Goal: Task Accomplishment & Management: Use online tool/utility

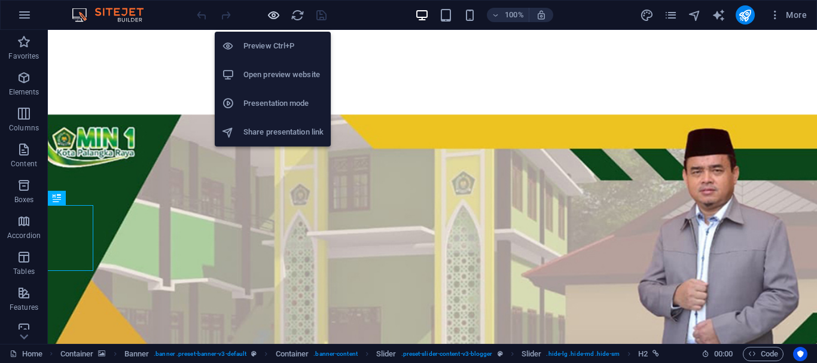
click at [275, 17] on icon "button" at bounding box center [274, 15] width 14 height 14
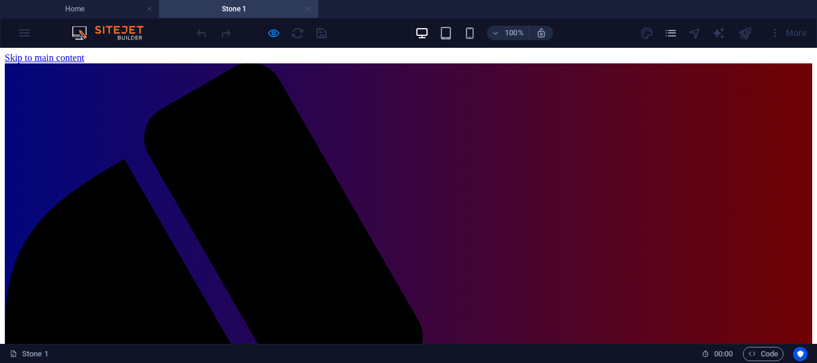
click at [312, 11] on link at bounding box center [308, 9] width 7 height 11
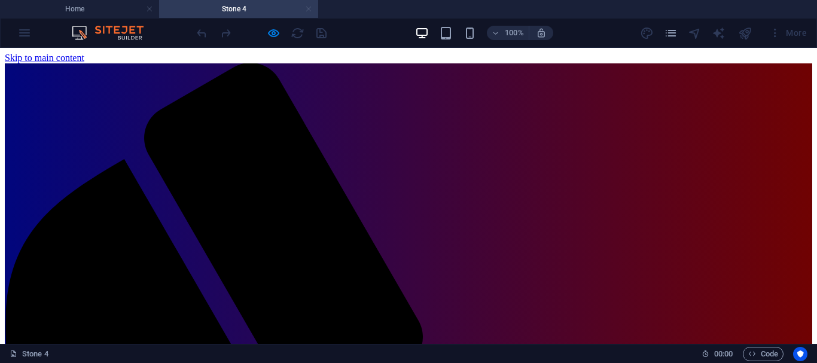
click at [309, 10] on link at bounding box center [308, 9] width 7 height 11
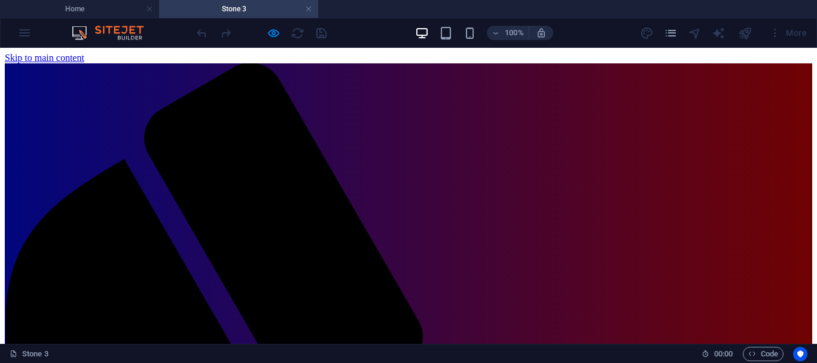
drag, startPoint x: 815, startPoint y: 197, endPoint x: 817, endPoint y: 94, distance: 103.5
click at [307, 5] on link at bounding box center [308, 9] width 7 height 11
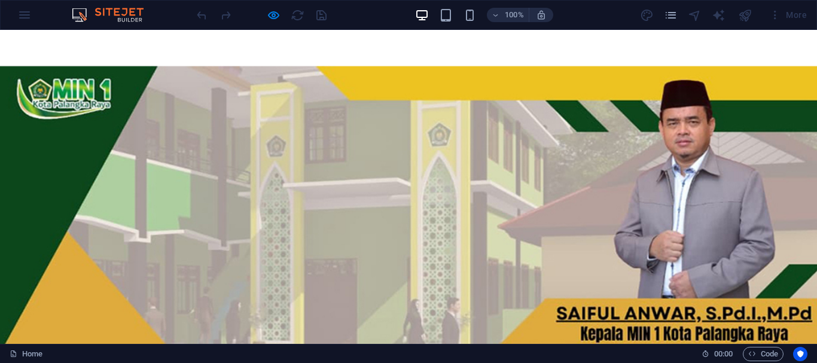
scroll to position [52, 0]
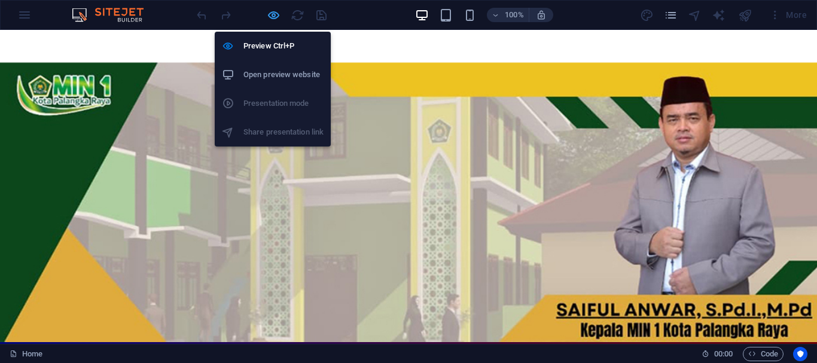
click at [273, 11] on icon "button" at bounding box center [274, 15] width 14 height 14
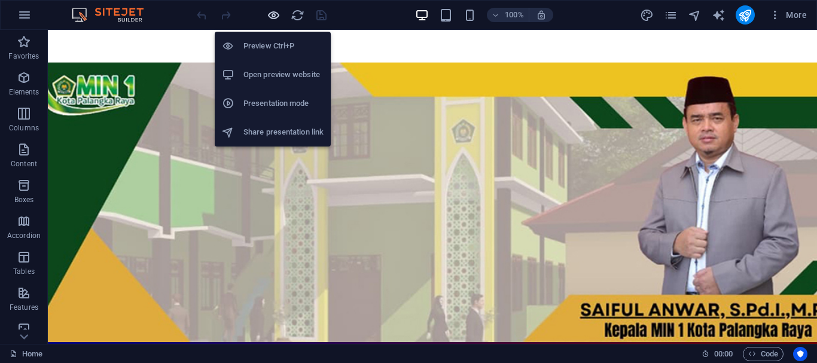
click at [271, 16] on icon "button" at bounding box center [274, 15] width 14 height 14
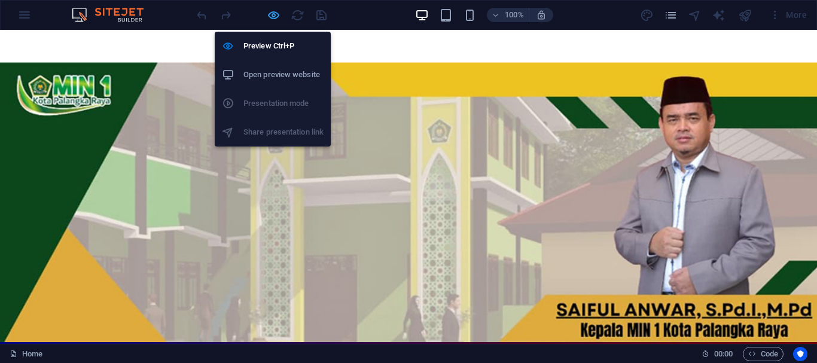
click at [272, 17] on icon "button" at bounding box center [274, 15] width 14 height 14
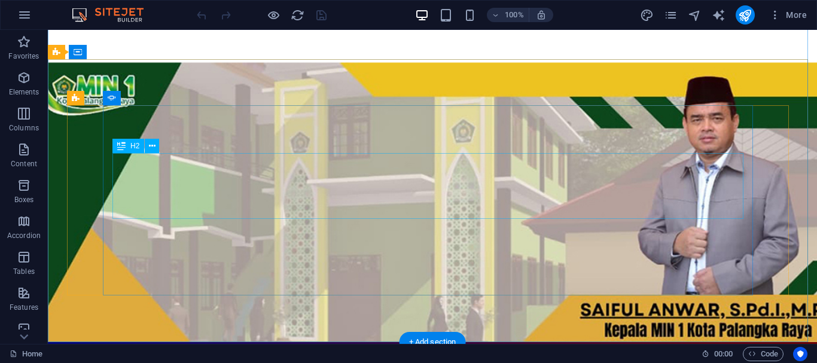
drag, startPoint x: 437, startPoint y: 181, endPoint x: 236, endPoint y: 188, distance: 201.8
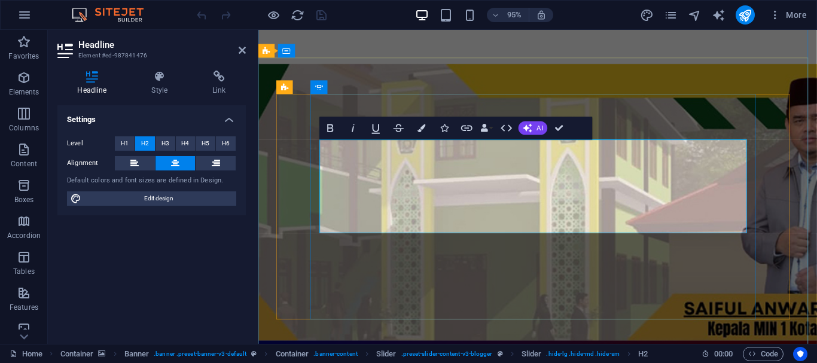
drag, startPoint x: 499, startPoint y: 167, endPoint x: 579, endPoint y: 168, distance: 80.2
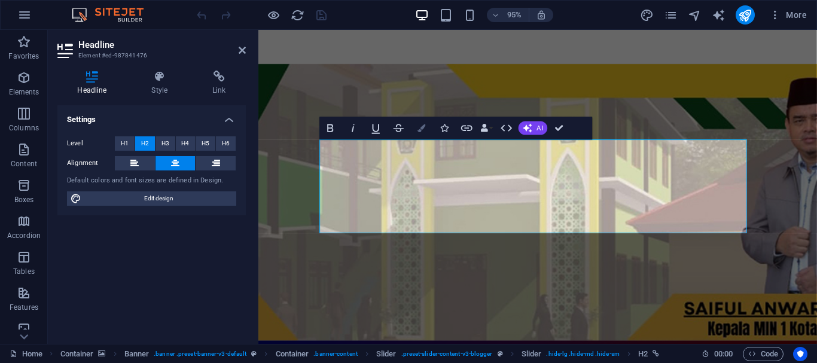
click at [421, 129] on icon "button" at bounding box center [422, 128] width 8 height 8
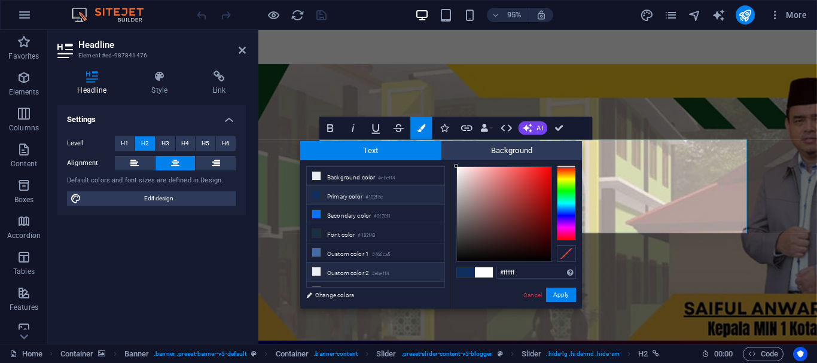
click at [317, 267] on icon at bounding box center [316, 271] width 8 height 8
type input "#ebeff4"
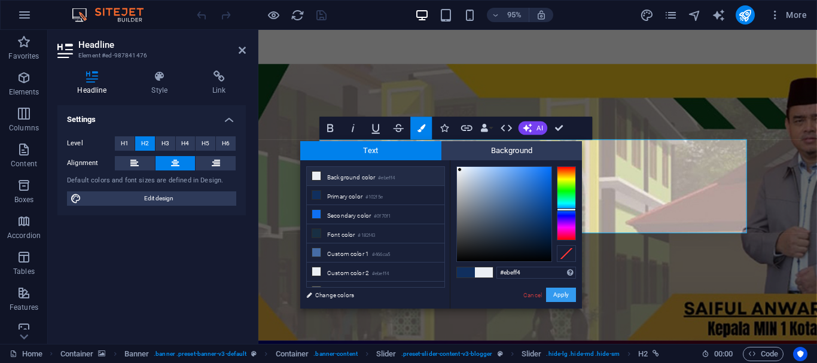
click at [558, 291] on button "Apply" at bounding box center [561, 295] width 30 height 14
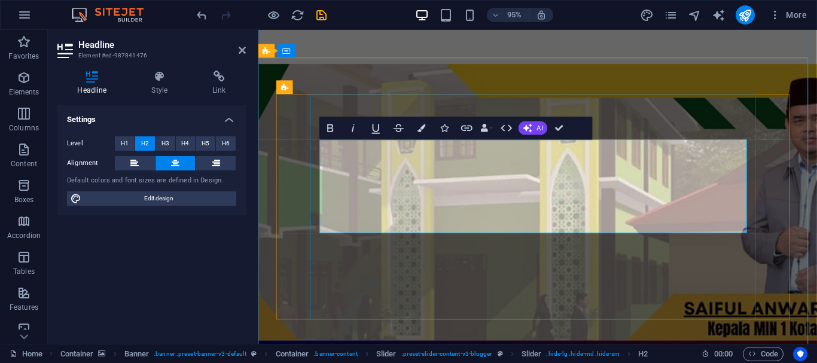
drag, startPoint x: 498, startPoint y: 160, endPoint x: 473, endPoint y: 176, distance: 30.4
click at [356, 88] on icon at bounding box center [357, 87] width 6 height 12
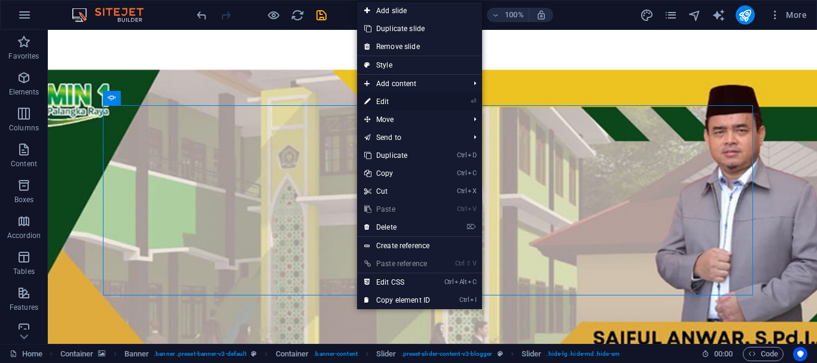
click at [385, 101] on link "⏎ Edit" at bounding box center [397, 102] width 80 height 18
select select "ms"
select select "s"
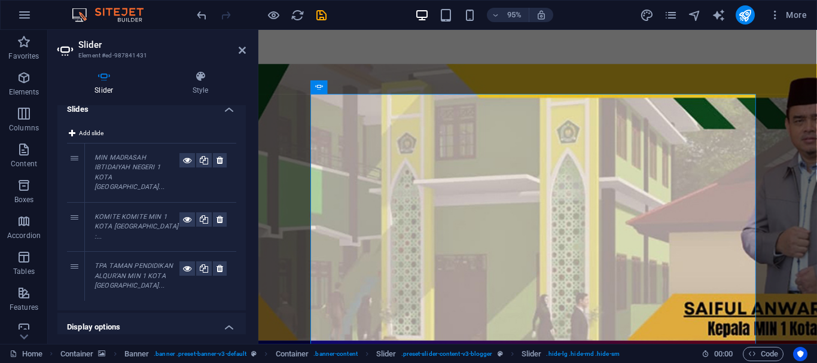
scroll to position [0, 0]
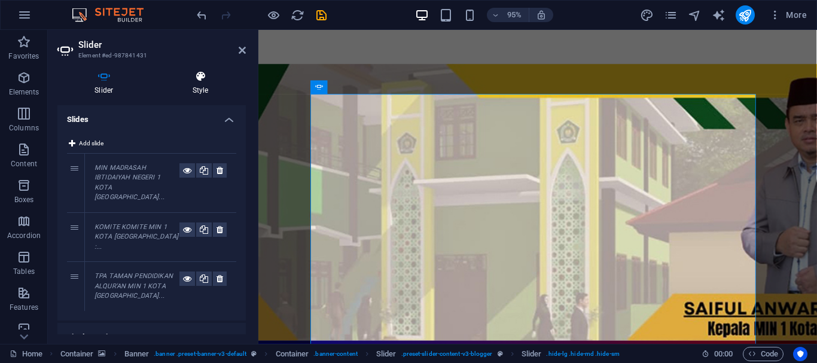
click at [199, 72] on icon at bounding box center [201, 77] width 90 height 12
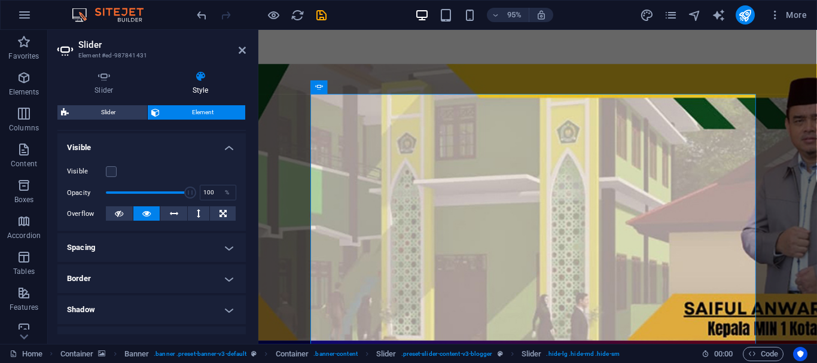
scroll to position [108, 0]
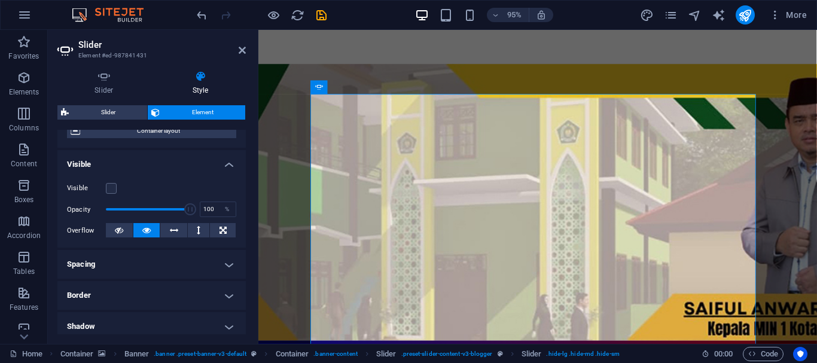
drag, startPoint x: 244, startPoint y: 135, endPoint x: 3, endPoint y: 156, distance: 242.1
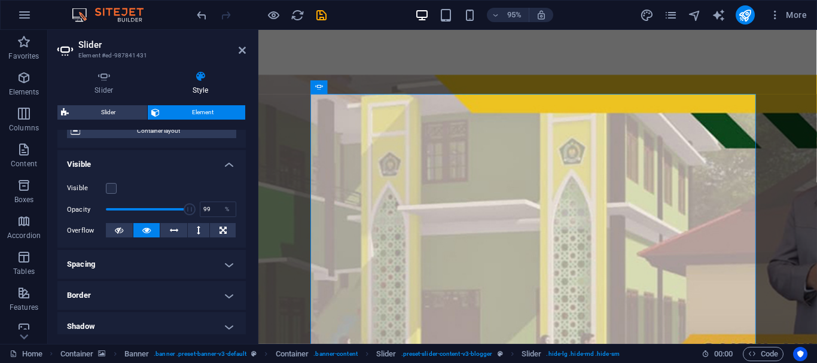
type input "100"
click at [191, 213] on span at bounding box center [190, 209] width 12 height 12
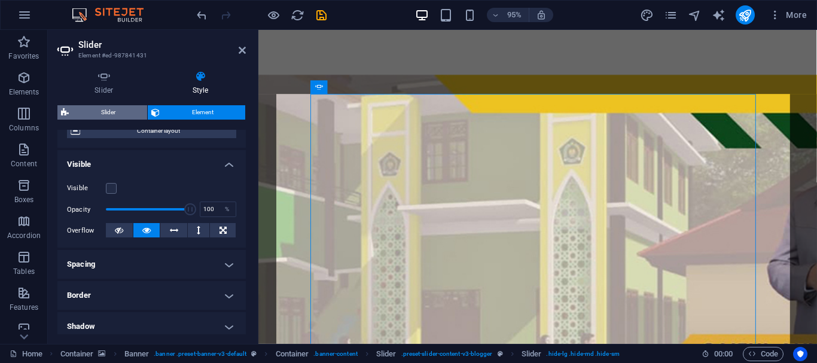
click at [107, 106] on span "Slider" at bounding box center [107, 112] width 71 height 14
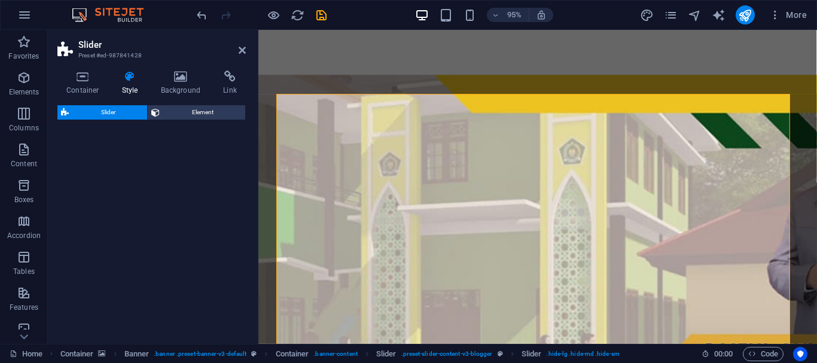
select select "rem"
select select "px"
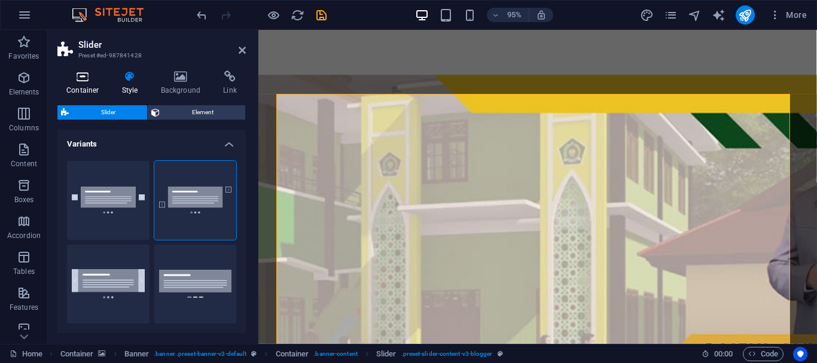
click at [88, 86] on h4 "Container" at bounding box center [85, 83] width 56 height 25
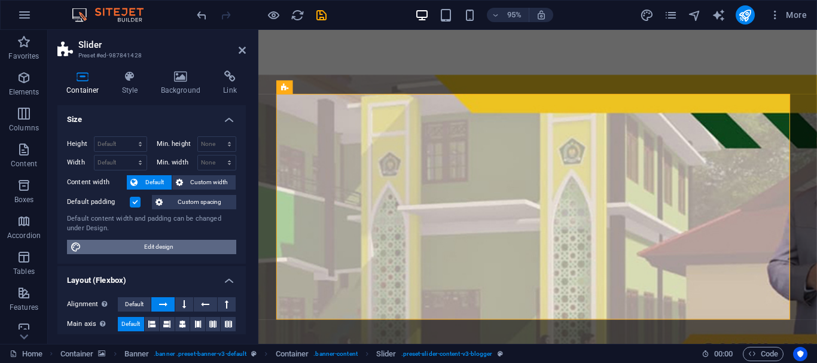
click at [162, 245] on span "Edit design" at bounding box center [159, 247] width 148 height 14
select select "rem"
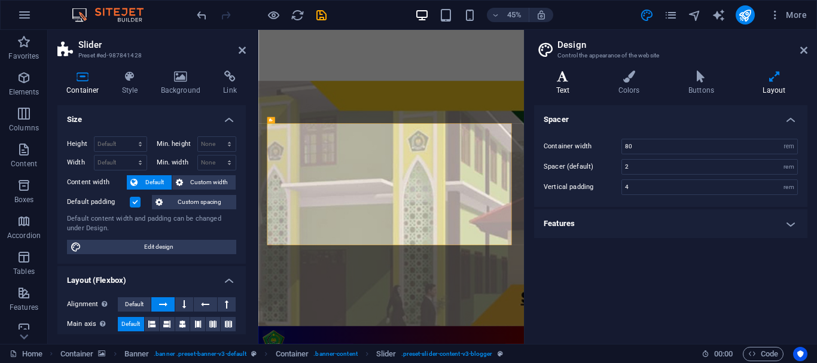
click at [563, 84] on h4 "Text" at bounding box center [565, 83] width 62 height 25
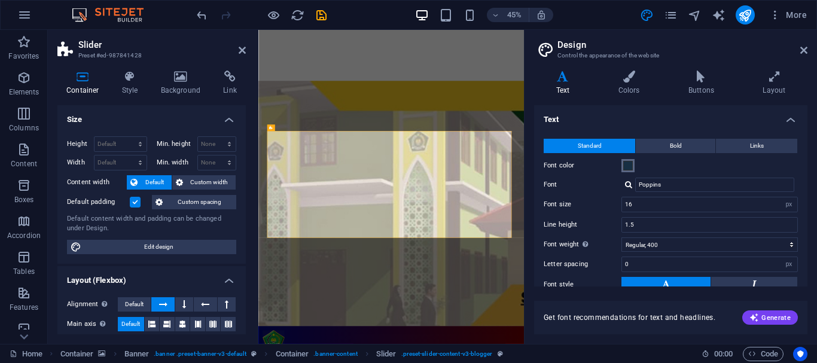
click at [628, 168] on span at bounding box center [629, 166] width 10 height 10
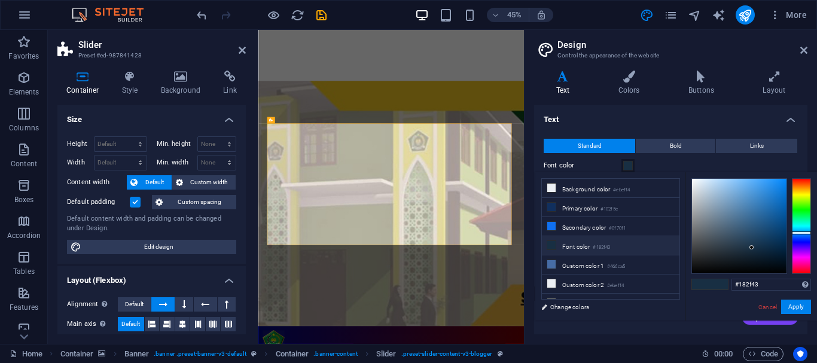
type input "#f3f7f9"
click at [694, 180] on div at bounding box center [739, 226] width 95 height 95
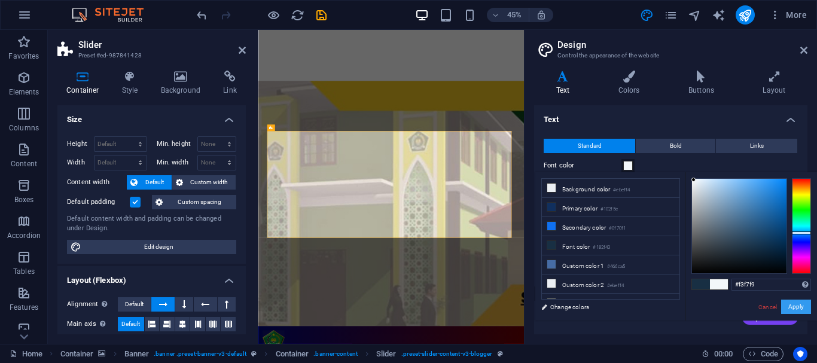
click at [792, 308] on button "Apply" at bounding box center [797, 307] width 30 height 14
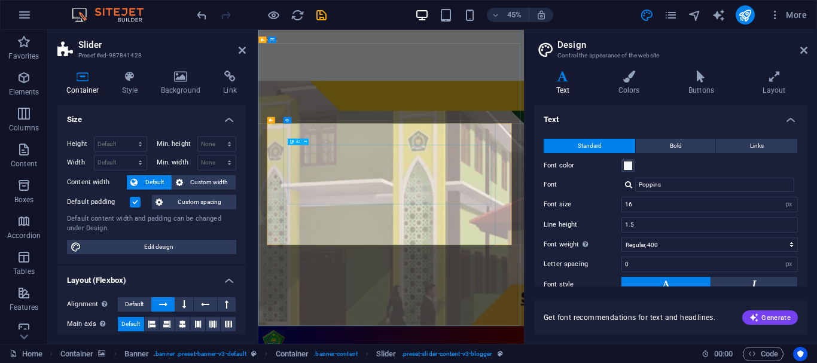
click at [804, 50] on icon at bounding box center [804, 50] width 7 height 10
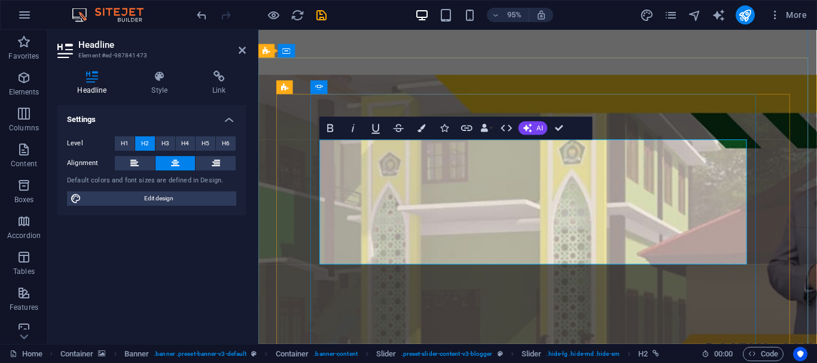
drag, startPoint x: 418, startPoint y: 159, endPoint x: 583, endPoint y: 264, distance: 195.4
click at [419, 131] on icon "button" at bounding box center [422, 128] width 8 height 8
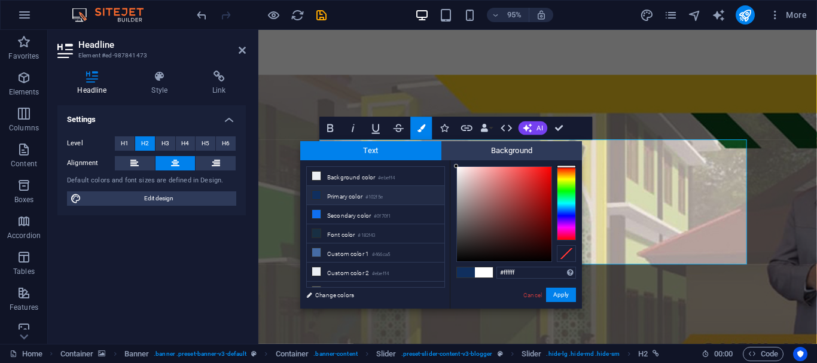
click at [481, 270] on span at bounding box center [484, 272] width 18 height 10
click at [561, 298] on button "Apply" at bounding box center [561, 295] width 30 height 14
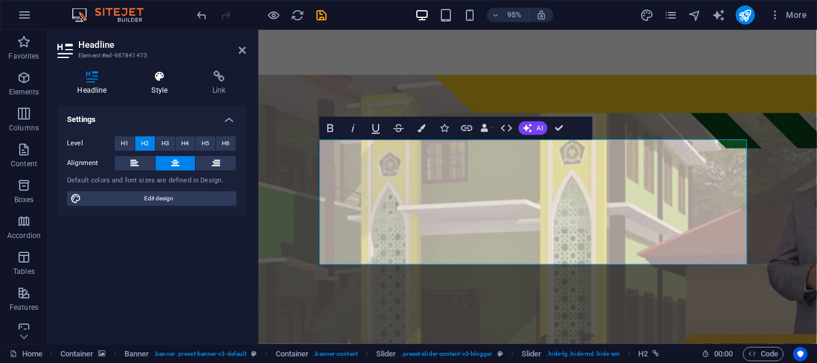
click at [158, 82] on icon at bounding box center [160, 77] width 56 height 12
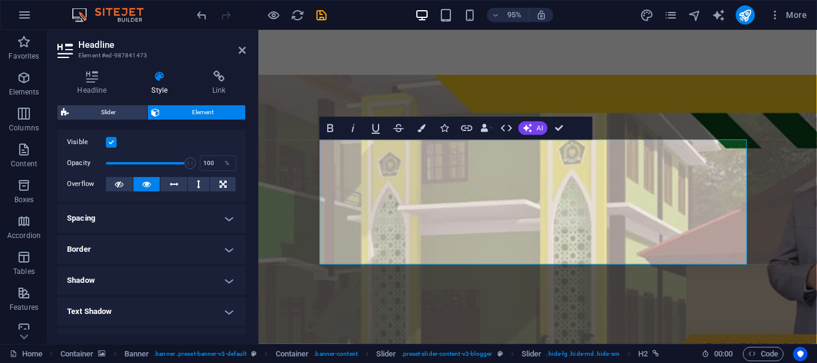
scroll to position [0, 0]
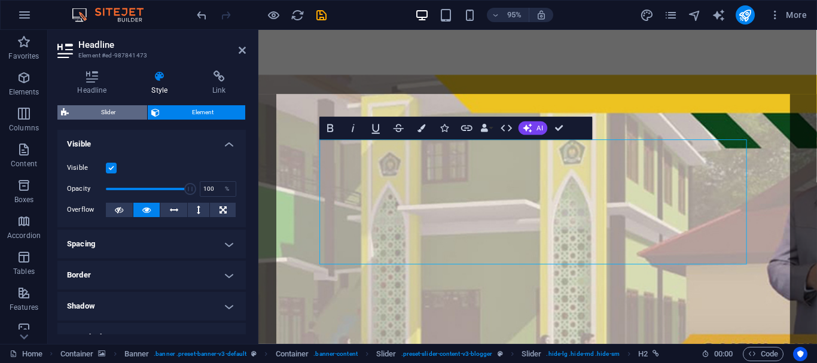
click at [107, 111] on span "Slider" at bounding box center [107, 112] width 71 height 14
select select "rem"
select select "px"
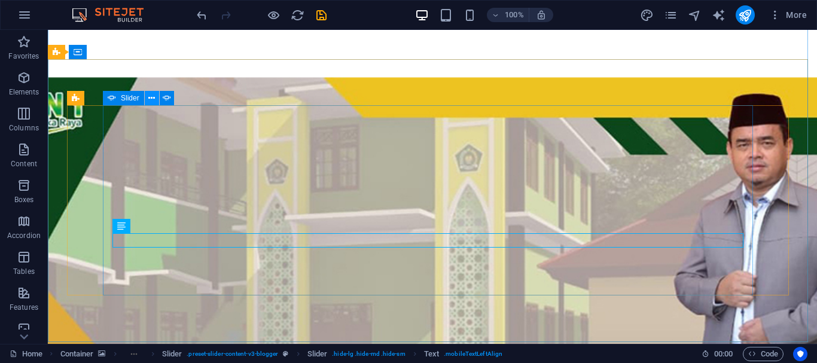
click at [154, 97] on icon at bounding box center [151, 98] width 7 height 13
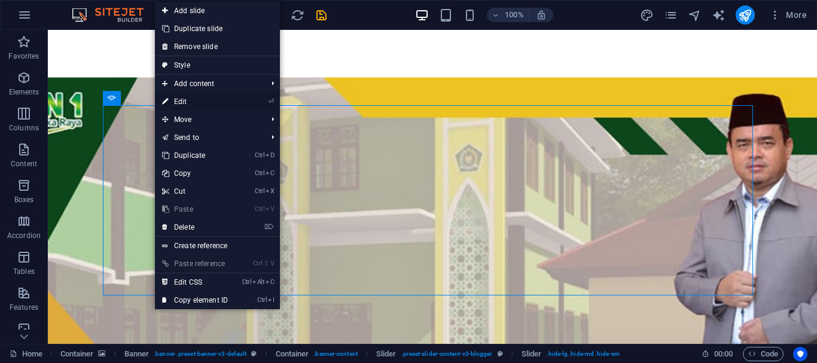
click at [183, 101] on link "⏎ Edit" at bounding box center [195, 102] width 80 height 18
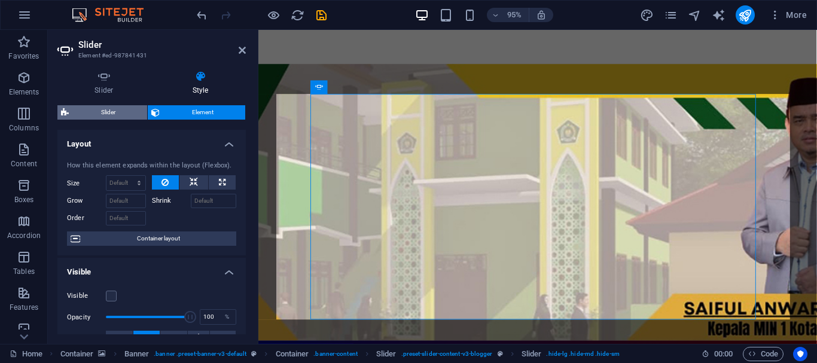
click at [98, 111] on span "Slider" at bounding box center [107, 112] width 71 height 14
select select "rem"
select select "px"
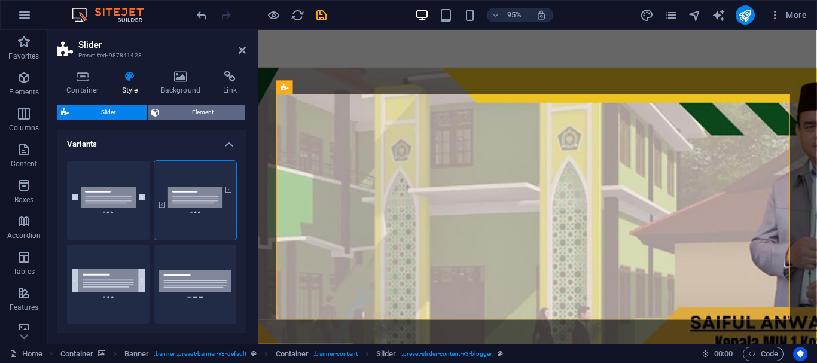
click at [177, 111] on span "Element" at bounding box center [202, 112] width 78 height 14
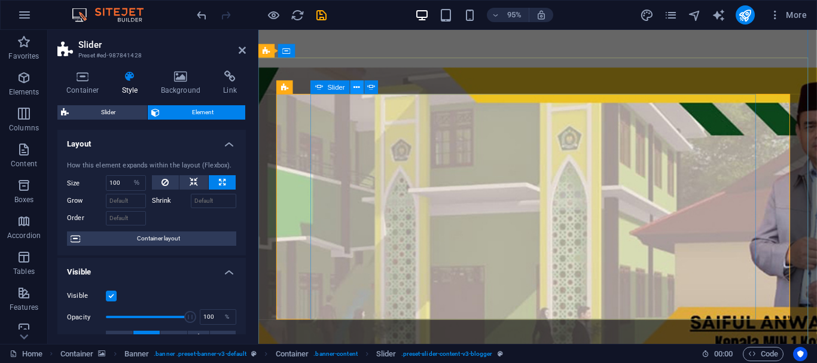
click at [356, 86] on icon at bounding box center [357, 87] width 6 height 12
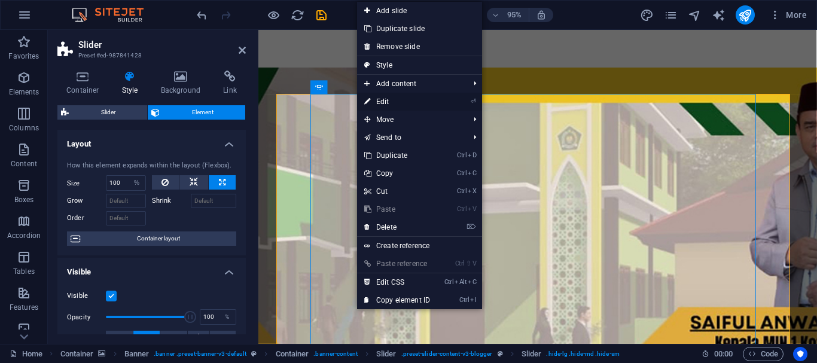
click at [384, 100] on link "⏎ Edit" at bounding box center [397, 102] width 80 height 18
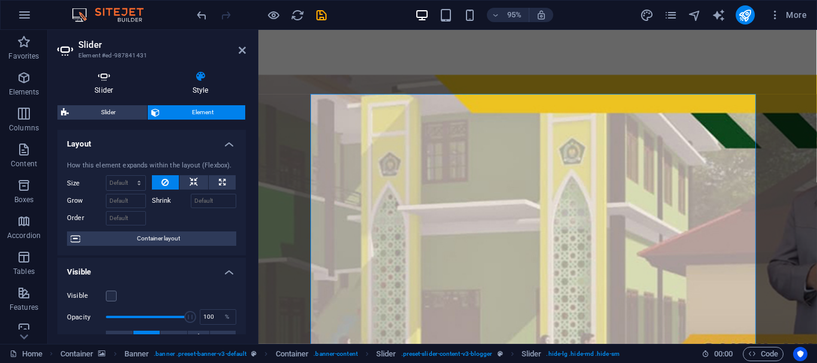
click at [101, 77] on icon at bounding box center [103, 77] width 93 height 12
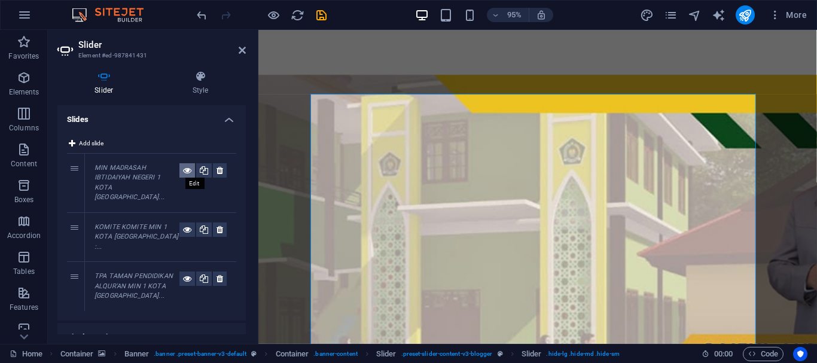
click at [184, 170] on icon at bounding box center [187, 170] width 8 height 14
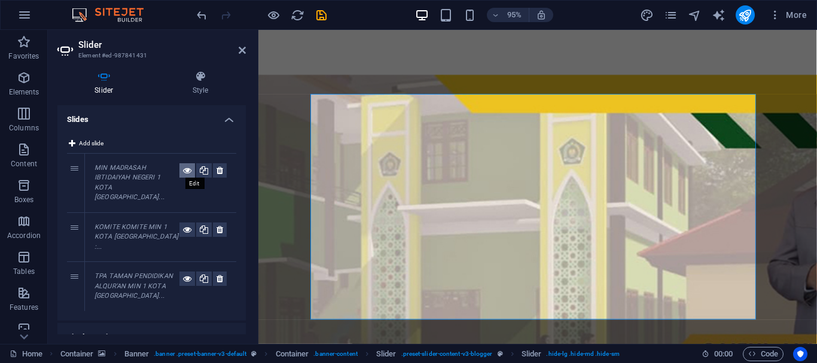
click at [184, 171] on icon at bounding box center [187, 170] width 8 height 14
drag, startPoint x: 247, startPoint y: 134, endPoint x: 245, endPoint y: 169, distance: 34.8
click at [245, 169] on div "Slider Style Slides Add slide 1 MIN MADRASAH IBTIDAIYAH NEGERI 1 KOTA [GEOGRAPH…" at bounding box center [152, 202] width 208 height 283
click at [202, 72] on icon at bounding box center [201, 77] width 90 height 12
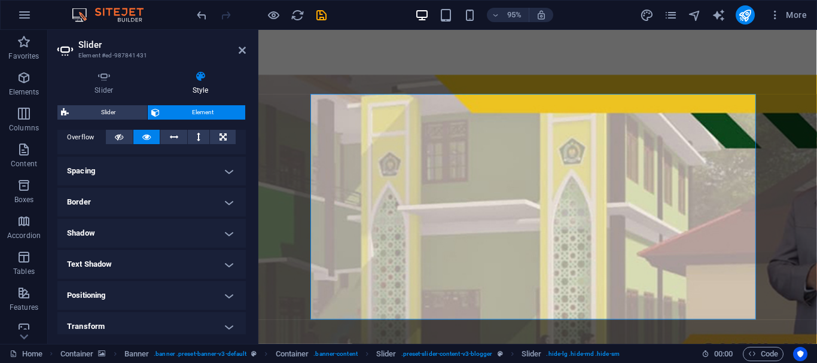
scroll to position [205, 0]
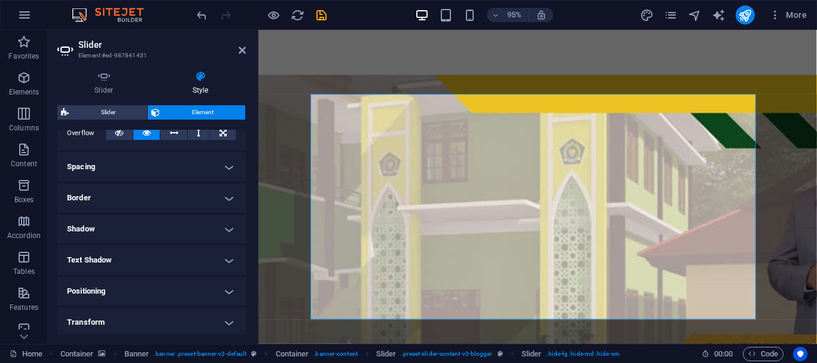
click at [225, 168] on h4 "Spacing" at bounding box center [151, 167] width 188 height 29
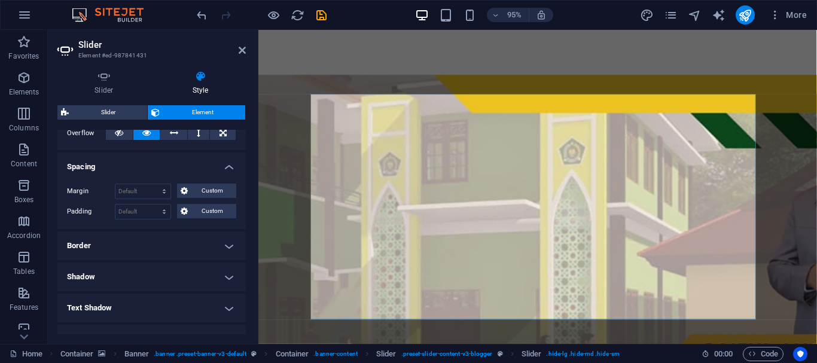
click at [224, 247] on h4 "Border" at bounding box center [151, 246] width 188 height 29
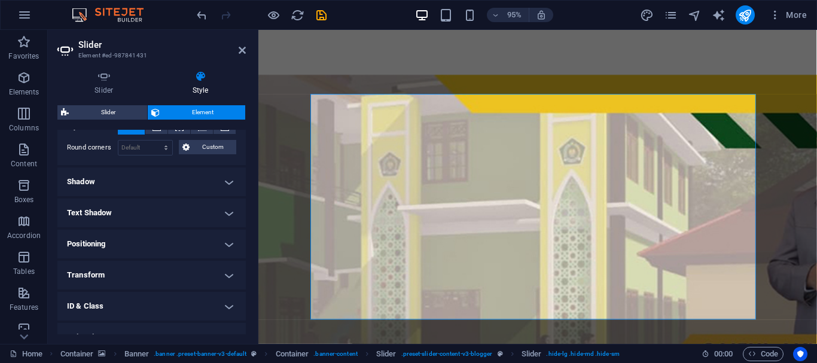
scroll to position [343, 0]
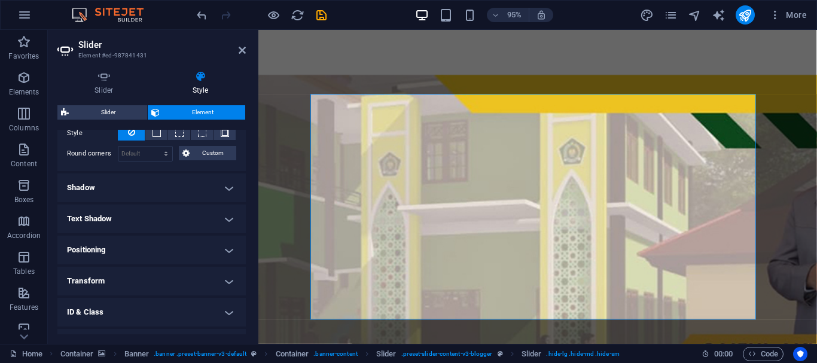
click at [220, 187] on h4 "Shadow" at bounding box center [151, 188] width 188 height 29
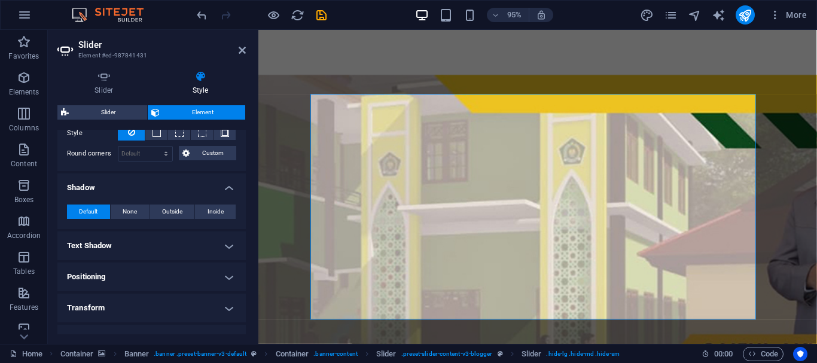
click at [224, 239] on h4 "Text Shadow" at bounding box center [151, 246] width 188 height 29
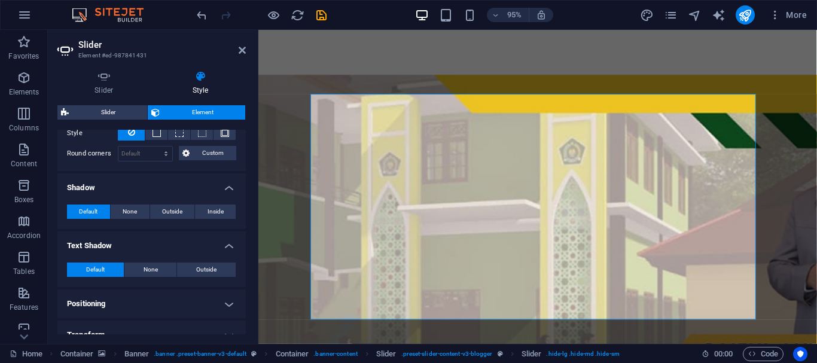
click at [222, 299] on h4 "Positioning" at bounding box center [151, 304] width 188 height 29
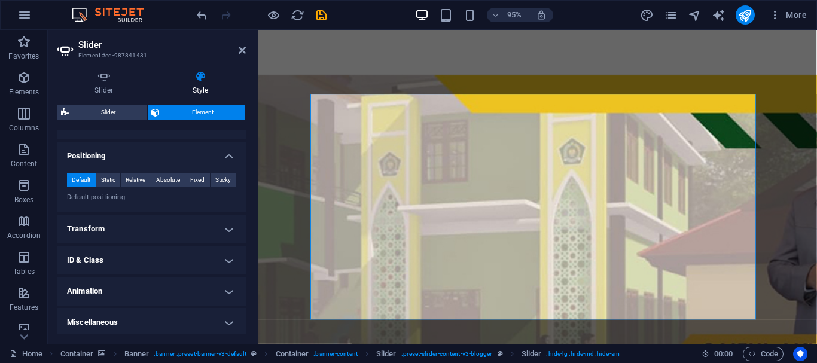
scroll to position [493, 0]
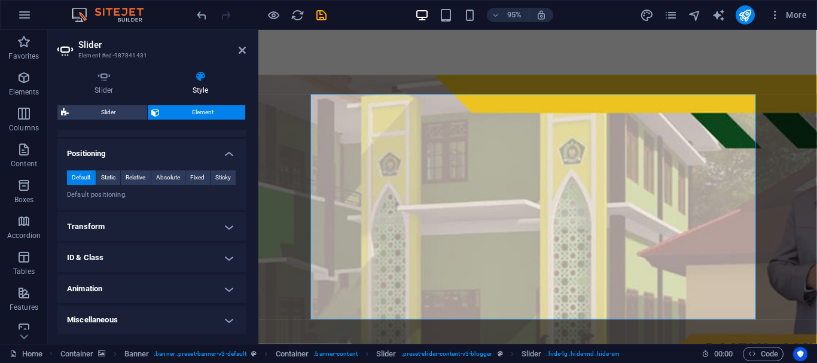
click at [226, 226] on h4 "Transform" at bounding box center [151, 226] width 188 height 29
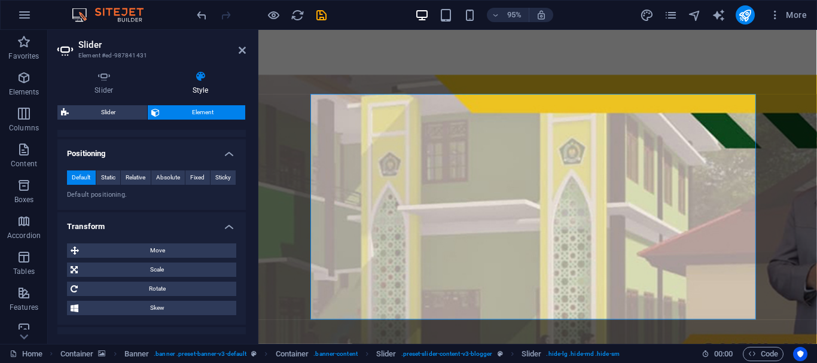
scroll to position [577, 0]
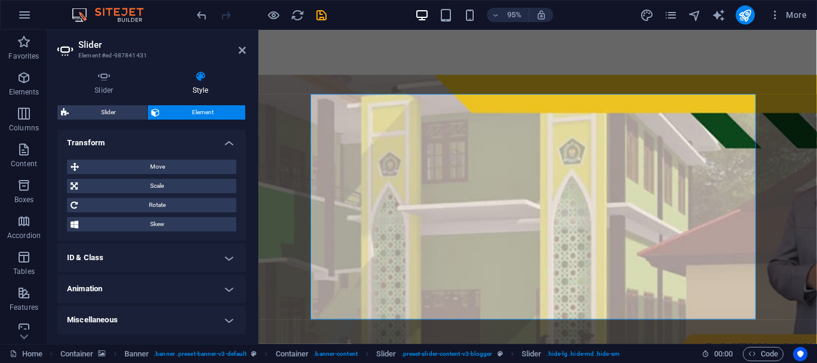
click at [224, 286] on h4 "Animation" at bounding box center [151, 289] width 188 height 29
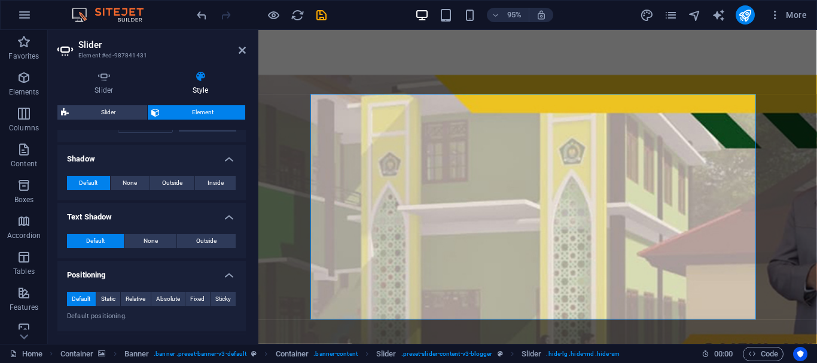
scroll to position [378, 0]
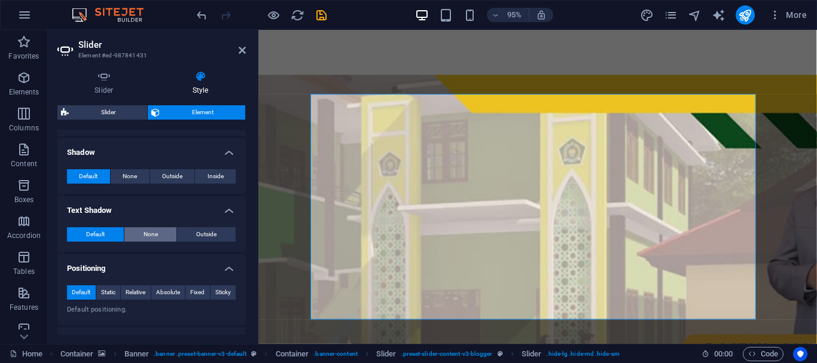
click at [150, 235] on span "None" at bounding box center [151, 234] width 14 height 14
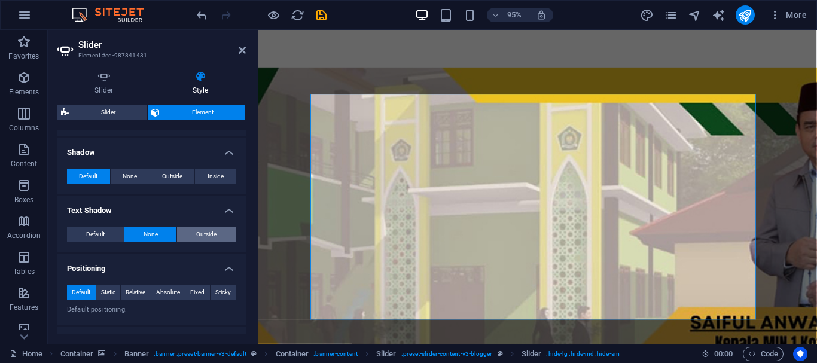
click at [200, 230] on span "Outside" at bounding box center [206, 234] width 20 height 14
type input "2"
type input "4"
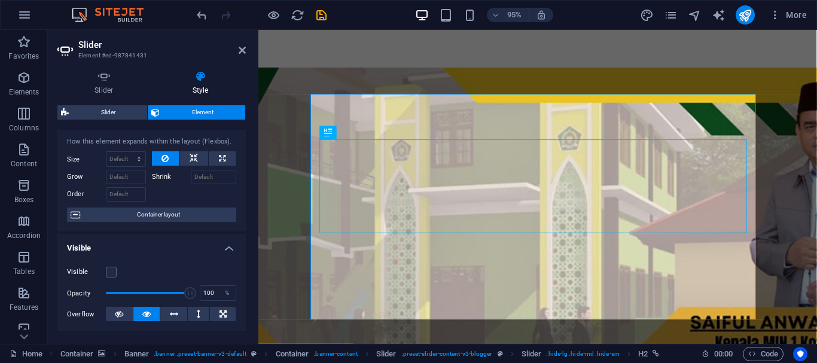
scroll to position [0, 0]
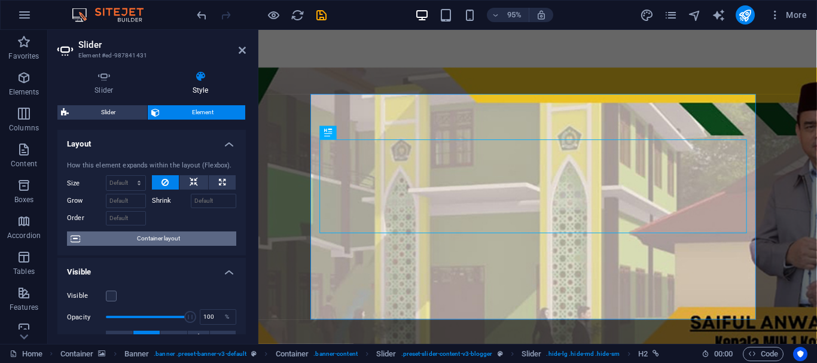
click at [147, 238] on span "Container layout" at bounding box center [158, 239] width 149 height 14
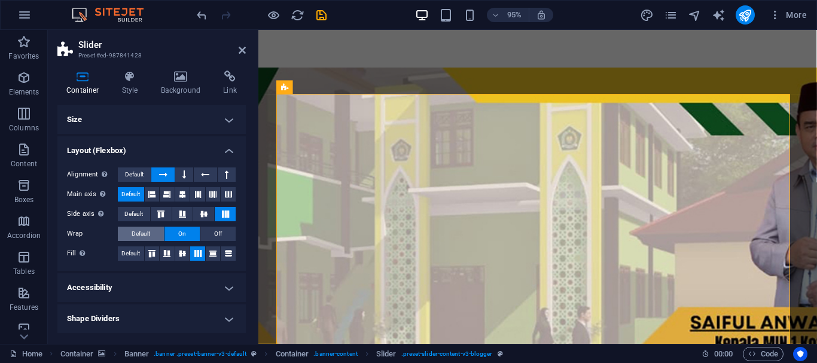
click at [136, 230] on span "Default" at bounding box center [141, 234] width 19 height 14
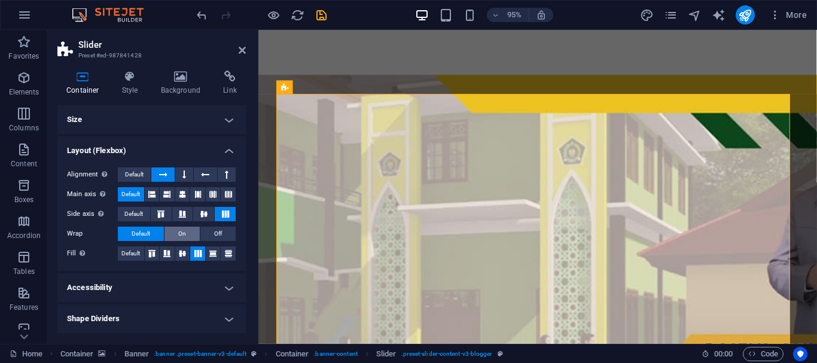
click at [186, 233] on button "On" at bounding box center [182, 234] width 35 height 14
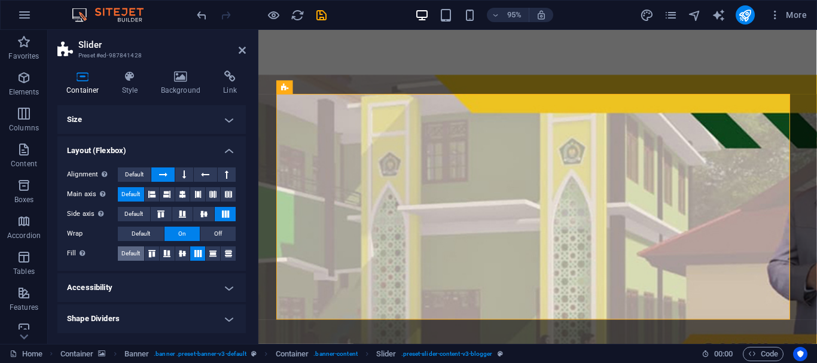
click at [130, 254] on span "Default" at bounding box center [130, 254] width 19 height 14
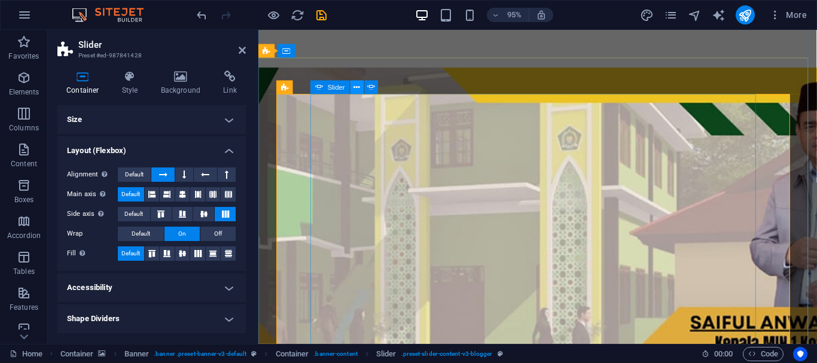
click at [356, 88] on icon at bounding box center [357, 87] width 6 height 12
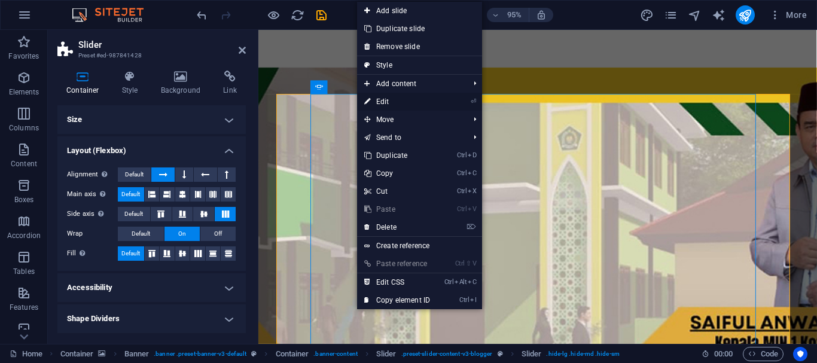
click at [385, 100] on link "⏎ Edit" at bounding box center [397, 102] width 80 height 18
select select "px"
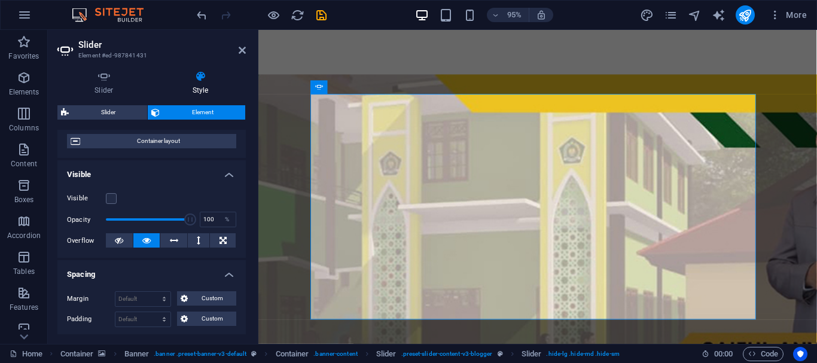
scroll to position [101, 0]
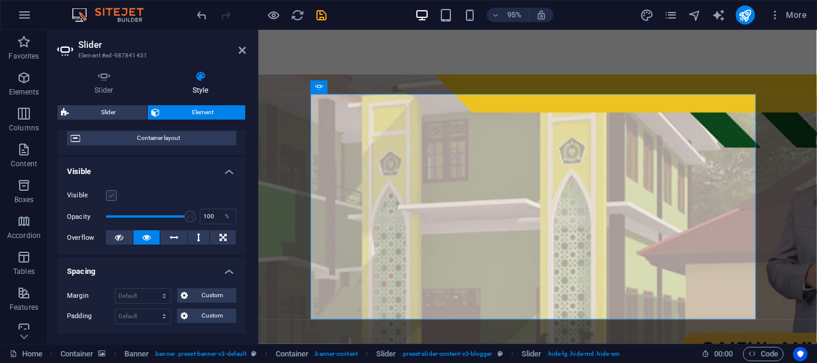
click at [112, 194] on label at bounding box center [111, 195] width 11 height 11
click at [0, 0] on input "Visible" at bounding box center [0, 0] width 0 height 0
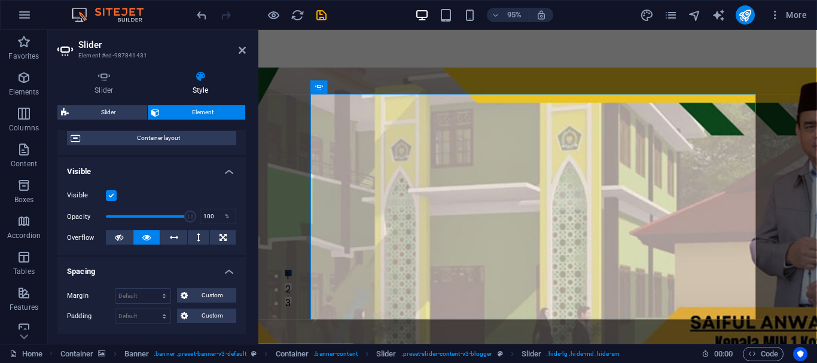
click at [112, 194] on label at bounding box center [111, 195] width 11 height 11
click at [0, 0] on input "Visible" at bounding box center [0, 0] width 0 height 0
click at [111, 193] on label at bounding box center [111, 195] width 11 height 11
click at [0, 0] on input "Visible" at bounding box center [0, 0] width 0 height 0
click at [111, 195] on label at bounding box center [111, 195] width 11 height 11
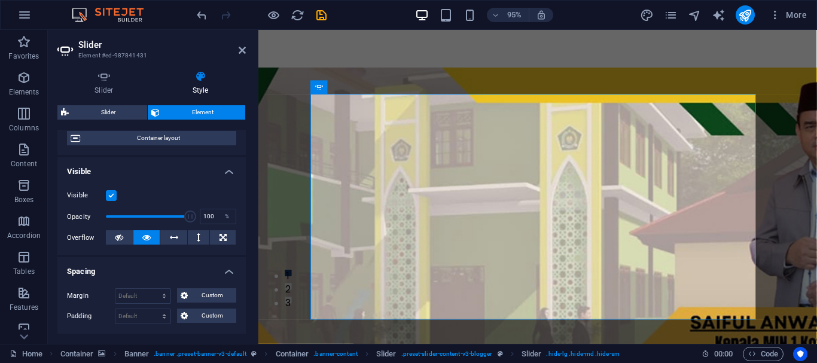
click at [0, 0] on input "Visible" at bounding box center [0, 0] width 0 height 0
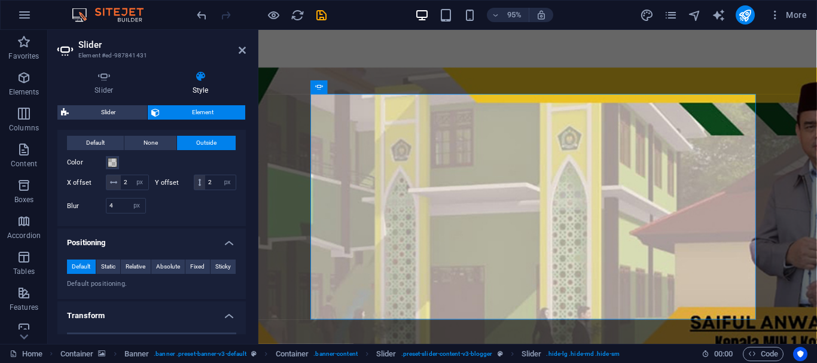
scroll to position [457, 0]
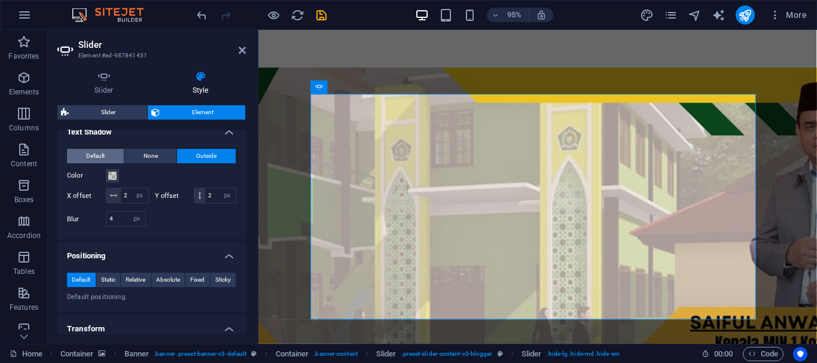
click at [95, 155] on span "Default" at bounding box center [95, 156] width 19 height 14
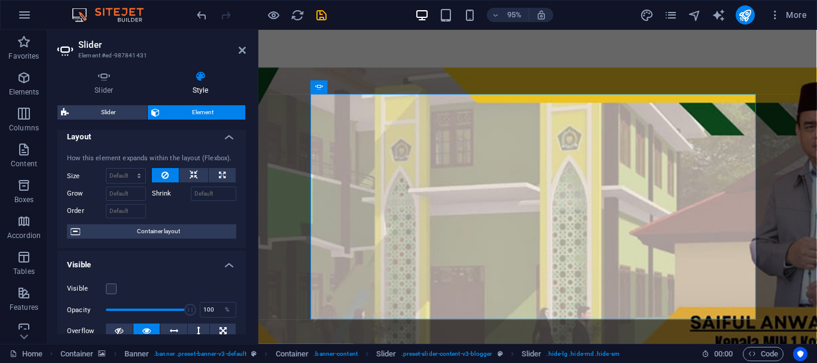
scroll to position [0, 0]
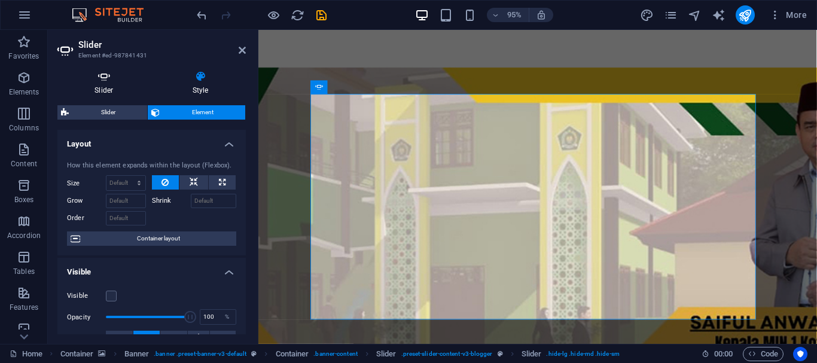
click at [105, 80] on icon at bounding box center [103, 77] width 93 height 12
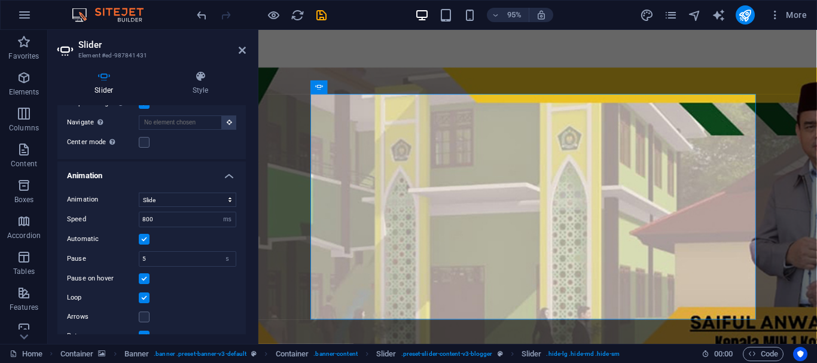
scroll to position [327, 0]
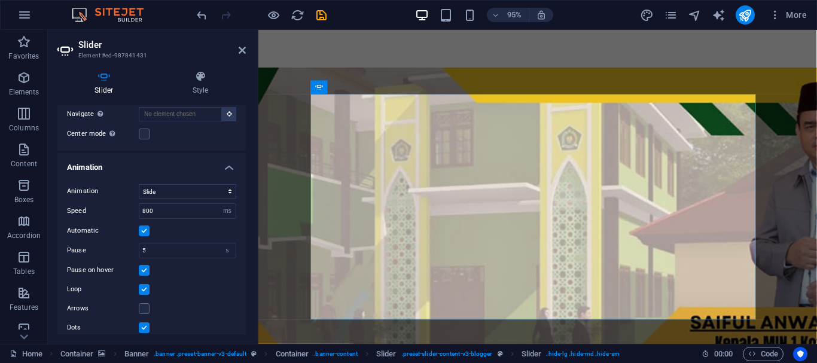
click at [144, 323] on label at bounding box center [144, 328] width 11 height 11
click at [0, 0] on input "Dots" at bounding box center [0, 0] width 0 height 0
click at [144, 323] on label at bounding box center [144, 328] width 11 height 11
click at [0, 0] on input "Dots" at bounding box center [0, 0] width 0 height 0
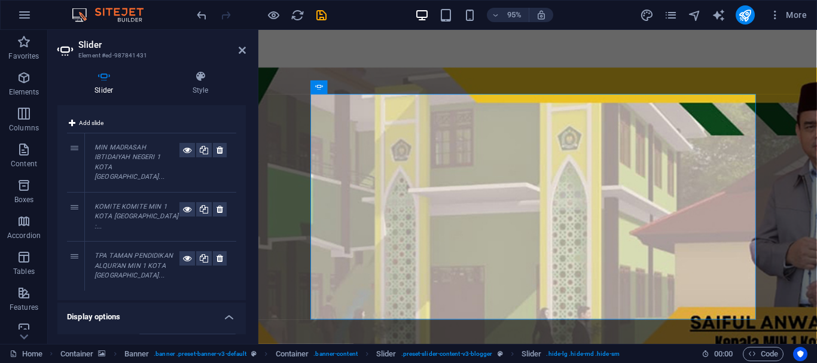
scroll to position [0, 0]
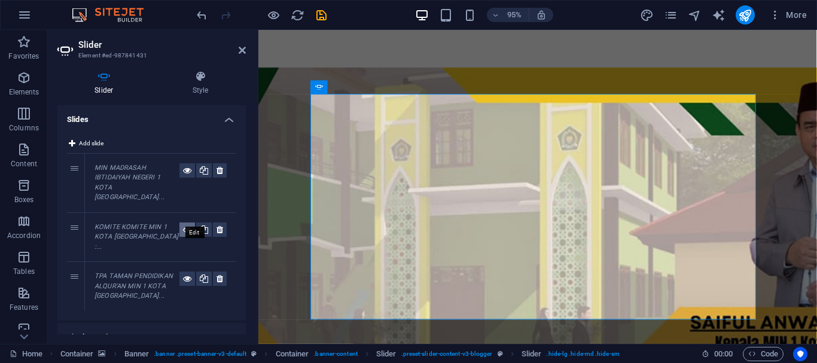
click at [183, 223] on icon at bounding box center [187, 230] width 8 height 14
click at [183, 169] on icon at bounding box center [187, 170] width 8 height 14
click at [185, 223] on icon at bounding box center [187, 230] width 8 height 14
click at [186, 272] on icon at bounding box center [187, 279] width 8 height 14
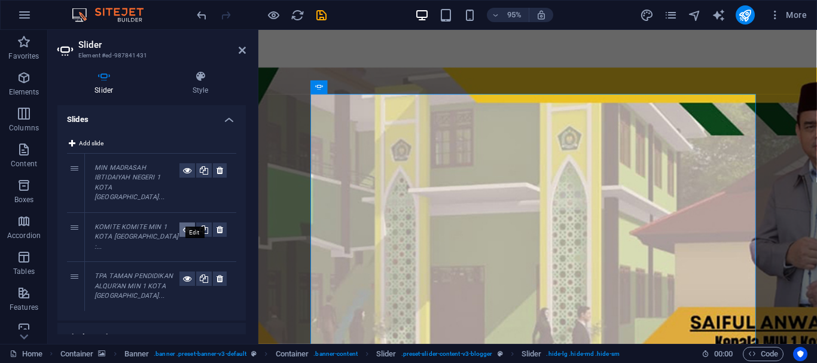
click at [183, 223] on icon at bounding box center [187, 230] width 8 height 14
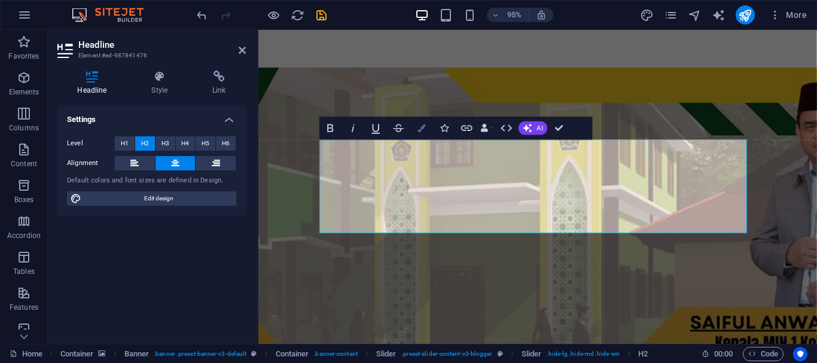
click at [418, 127] on icon "button" at bounding box center [422, 128] width 8 height 8
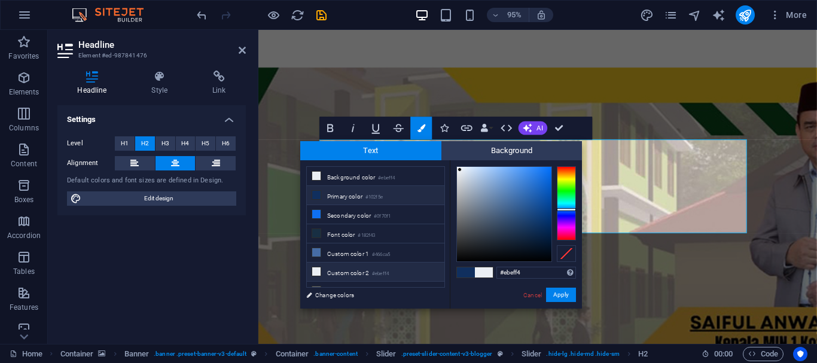
click at [314, 267] on icon at bounding box center [316, 271] width 8 height 8
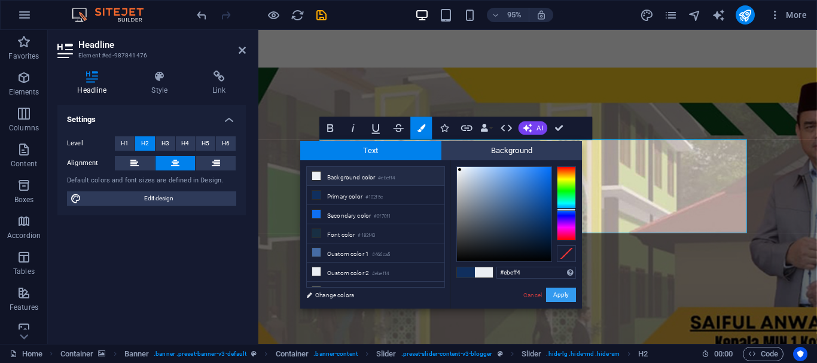
click at [560, 294] on button "Apply" at bounding box center [561, 295] width 30 height 14
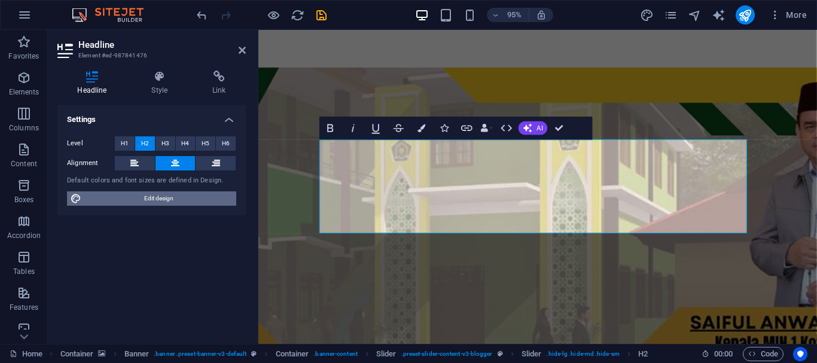
click at [151, 197] on span "Edit design" at bounding box center [159, 198] width 148 height 14
select select "px"
select select "400"
select select "px"
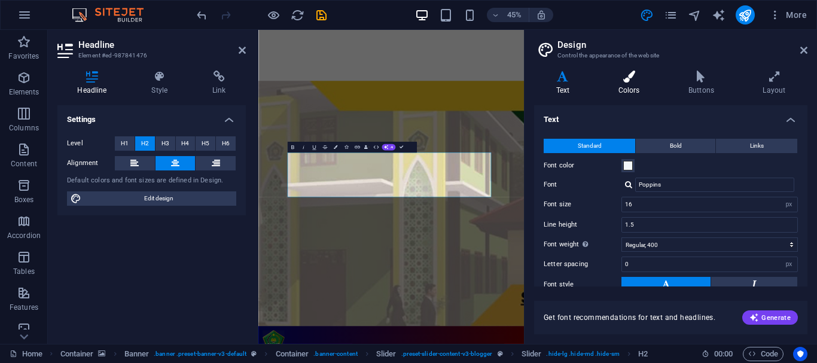
click at [637, 82] on icon at bounding box center [629, 77] width 65 height 12
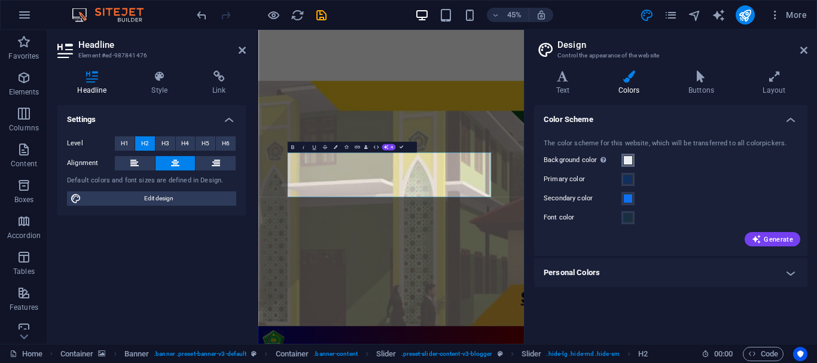
click at [628, 162] on span at bounding box center [629, 161] width 10 height 10
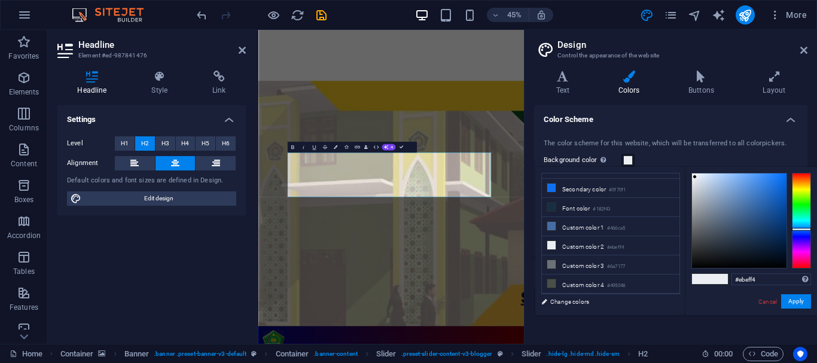
scroll to position [47, 0]
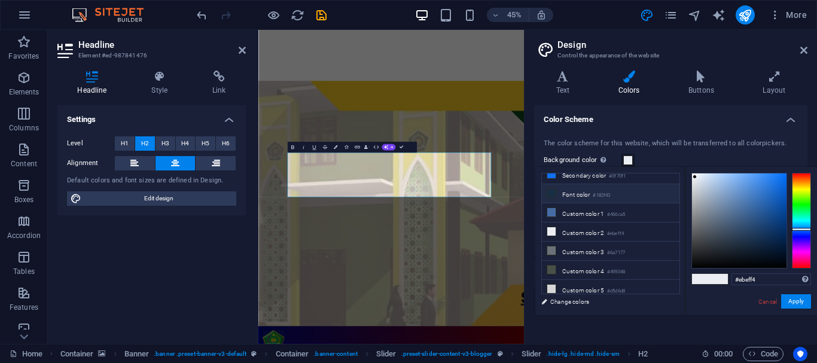
click at [573, 192] on li "Font color #182f43" at bounding box center [611, 193] width 138 height 19
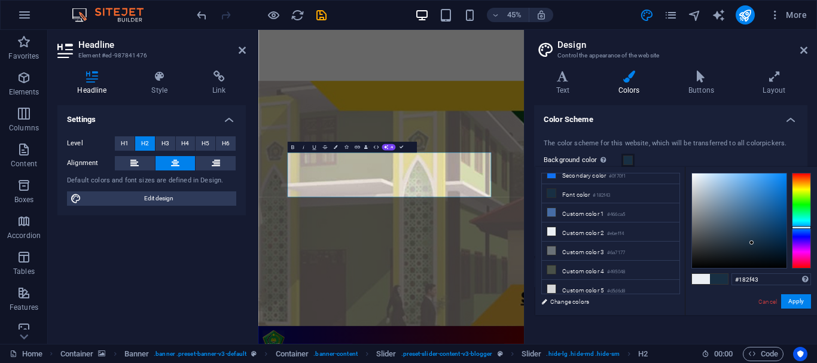
click at [627, 159] on span at bounding box center [629, 161] width 10 height 10
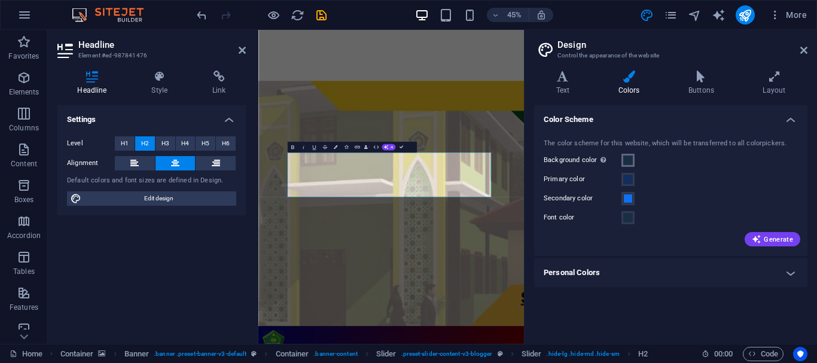
click at [632, 159] on span at bounding box center [629, 161] width 10 height 10
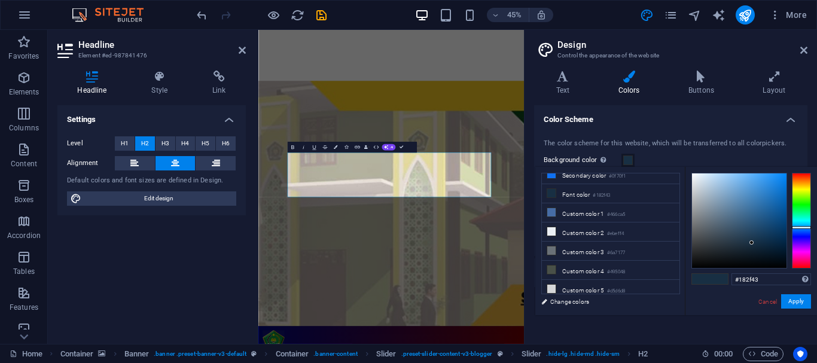
scroll to position [0, 0]
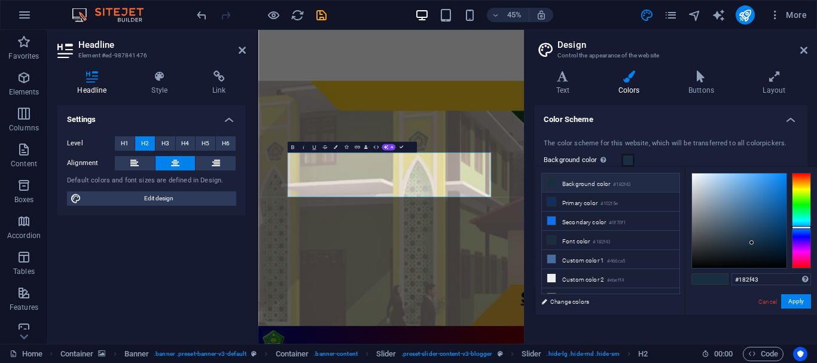
click at [551, 182] on icon at bounding box center [552, 182] width 8 height 8
click at [555, 181] on icon at bounding box center [552, 182] width 8 height 8
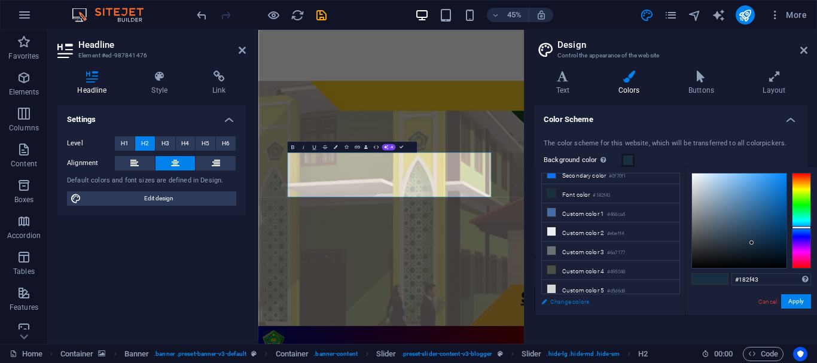
click at [558, 303] on link "Change colors" at bounding box center [605, 301] width 139 height 15
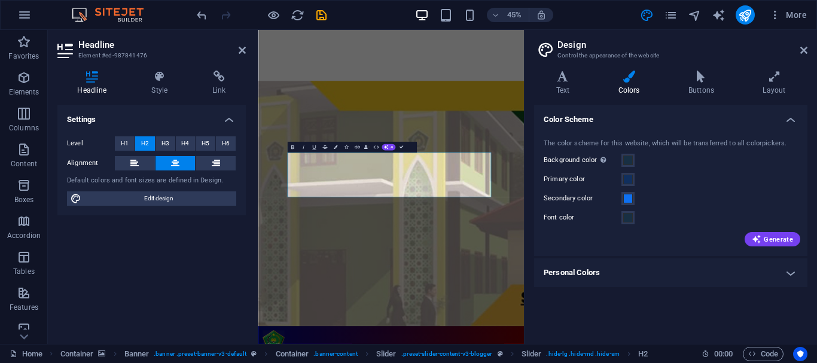
click at [792, 271] on h4 "Personal Colors" at bounding box center [670, 273] width 273 height 29
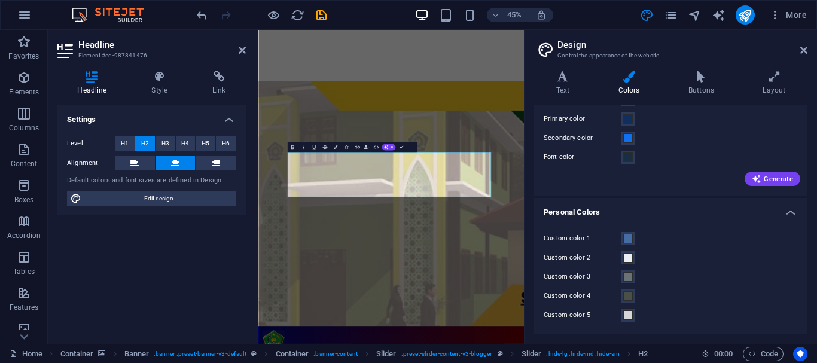
scroll to position [0, 0]
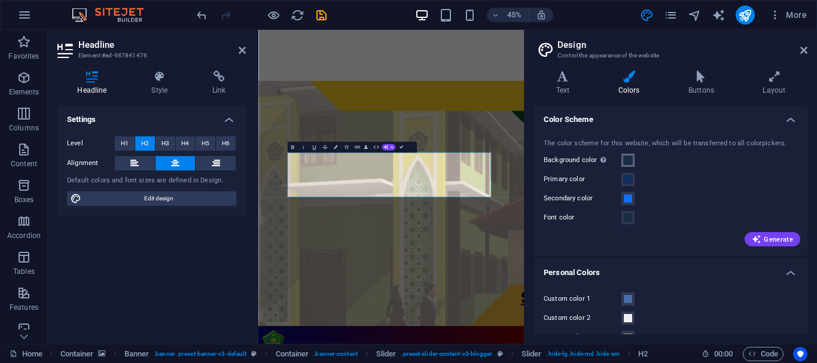
click at [631, 159] on span at bounding box center [629, 161] width 10 height 10
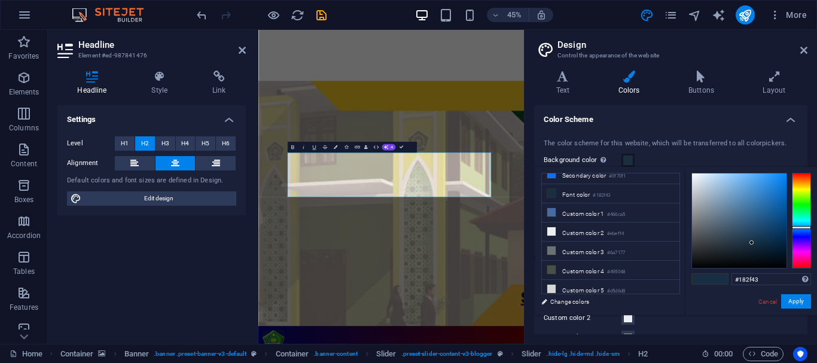
drag, startPoint x: 680, startPoint y: 224, endPoint x: 678, endPoint y: 218, distance: 6.2
click at [678, 218] on ul "Background color #182f43 Primary color #102f5e Secondary color #0f70f1 Font col…" at bounding box center [611, 233] width 139 height 121
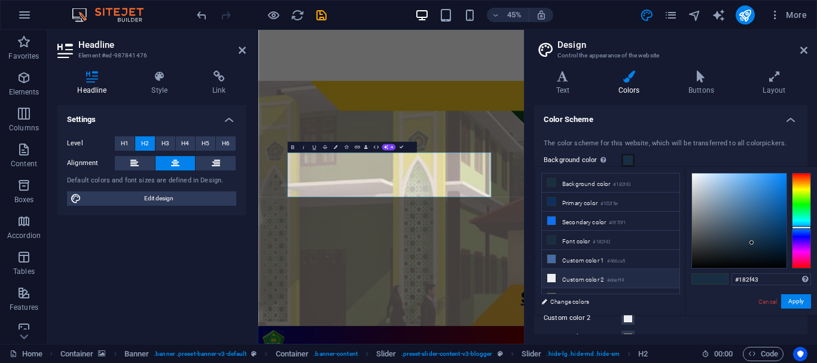
click at [585, 278] on li "Custom color 2 #ebeff4" at bounding box center [611, 278] width 138 height 19
type input "#ebeff4"
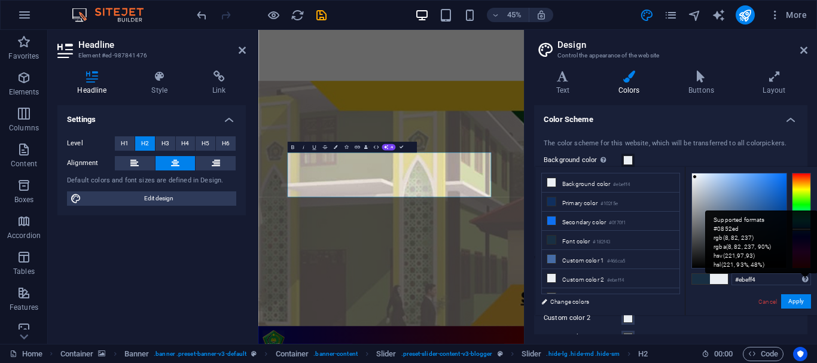
click at [756, 218] on div "Supported formats #0852ed rgb(8, 82, 237) rgba(8, 82, 237, 90%) hsv(221,97,93) …" at bounding box center [762, 242] width 112 height 63
click at [728, 229] on div "Supported formats #0852ed rgb(8, 82, 237) rgba(8, 82, 237, 90%) hsv(221,97,93) …" at bounding box center [762, 242] width 112 height 63
click at [732, 240] on div "Supported formats #0852ed rgb(8, 82, 237) rgba(8, 82, 237, 90%) hsv(221,97,93) …" at bounding box center [762, 242] width 112 height 63
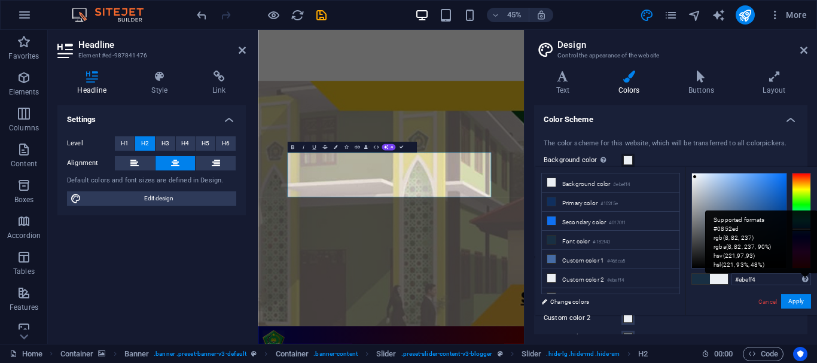
click at [732, 240] on div "Supported formats #0852ed rgb(8, 82, 237) rgba(8, 82, 237, 90%) hsv(221,97,93) …" at bounding box center [762, 242] width 112 height 63
click at [740, 247] on div "Supported formats #0852ed rgb(8, 82, 237) rgba(8, 82, 237, 90%) hsv(221,97,93) …" at bounding box center [762, 242] width 112 height 63
click at [740, 254] on div "Supported formats #0852ed rgb(8, 82, 237) rgba(8, 82, 237, 90%) hsv(221,97,93) …" at bounding box center [762, 242] width 112 height 63
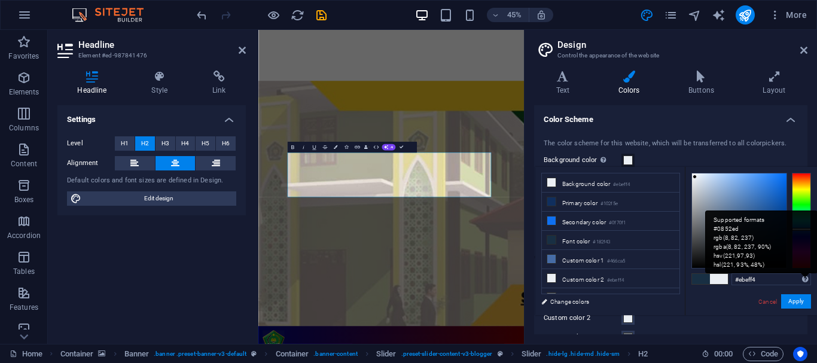
click at [741, 263] on div "Supported formats #0852ed rgb(8, 82, 237) rgba(8, 82, 237, 90%) hsv(221,97,93) …" at bounding box center [762, 242] width 112 height 63
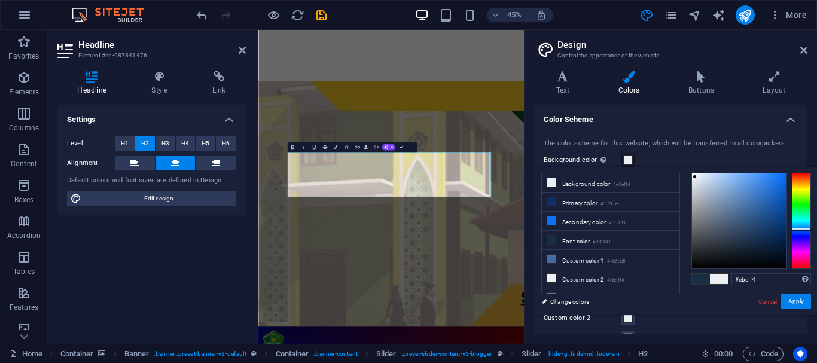
click at [731, 308] on div "#ebeff4 Supported formats #0852ed rgb(8, 82, 237) rgba(8, 82, 237, 90%) hsv(221…" at bounding box center [751, 328] width 132 height 322
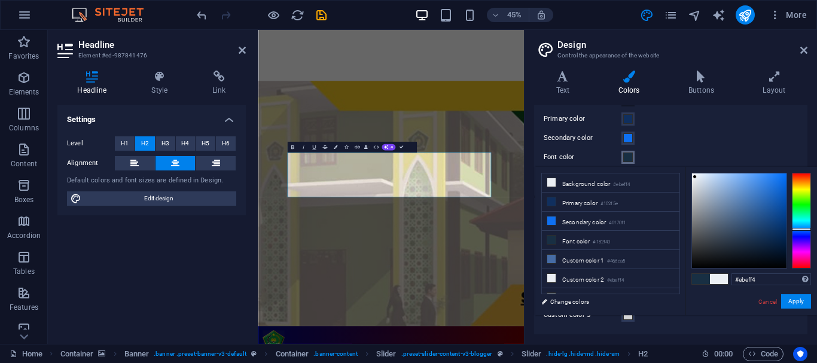
click at [630, 157] on span at bounding box center [629, 158] width 10 height 10
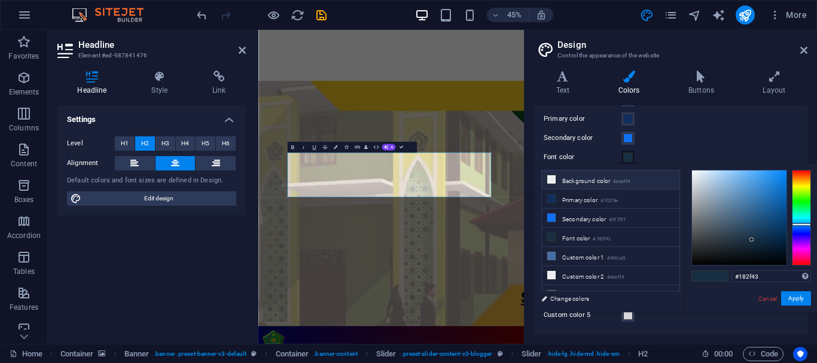
click at [583, 181] on li "Background color #ebeff4" at bounding box center [611, 180] width 138 height 19
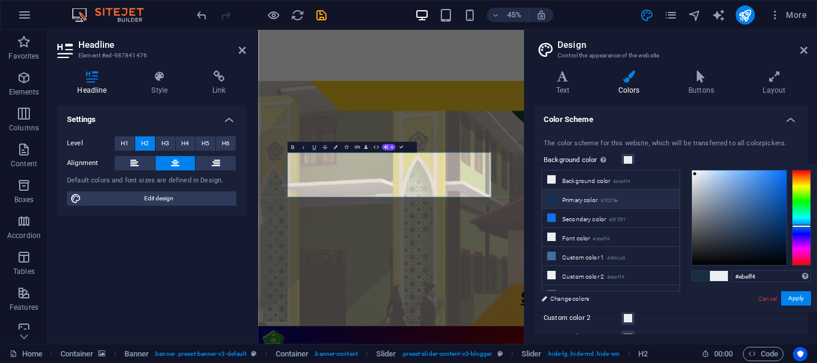
click at [554, 198] on icon at bounding box center [552, 198] width 8 height 8
type input "#787a7c"
click at [695, 218] on div at bounding box center [739, 218] width 95 height 95
click at [630, 158] on span at bounding box center [629, 161] width 10 height 10
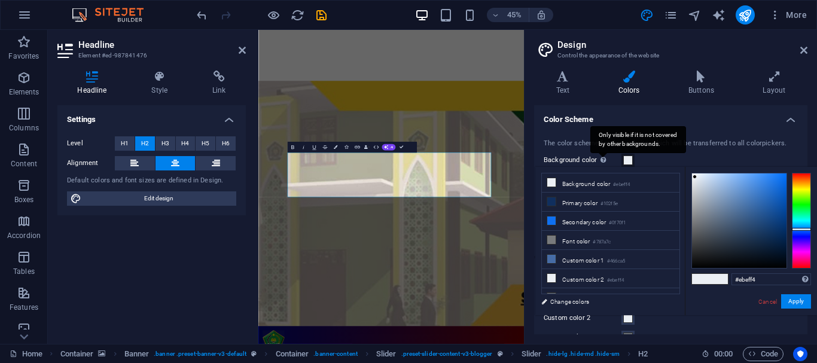
click at [602, 153] on div "Only visible if it is not covered by other backgrounds." at bounding box center [639, 139] width 96 height 27
click at [622, 160] on button "Background color Only visible if it is not covered by other backgrounds." at bounding box center [628, 160] width 13 height 13
click at [704, 87] on h4 "Buttons" at bounding box center [704, 83] width 74 height 25
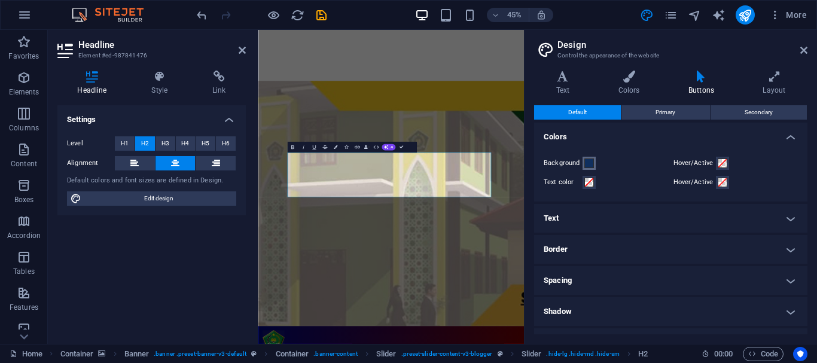
click at [589, 162] on span at bounding box center [590, 164] width 10 height 10
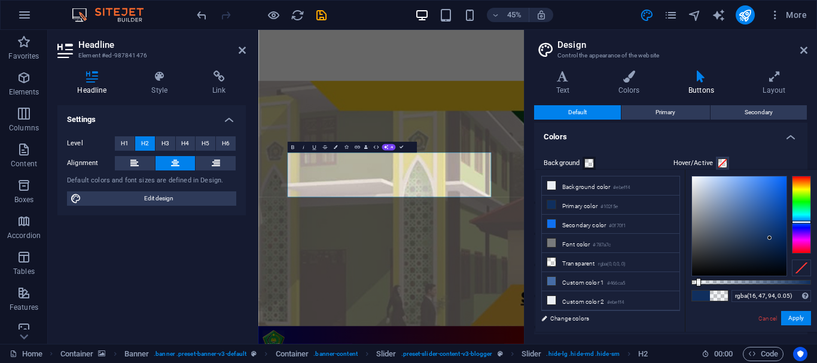
click at [698, 284] on div at bounding box center [752, 282] width 120 height 5
drag, startPoint x: 698, startPoint y: 282, endPoint x: 714, endPoint y: 282, distance: 16.8
click at [714, 282] on div at bounding box center [715, 282] width 5 height 8
click at [720, 296] on span at bounding box center [719, 296] width 18 height 10
click at [577, 259] on li "Transparent rgba(0,0,0,.0)" at bounding box center [611, 262] width 138 height 19
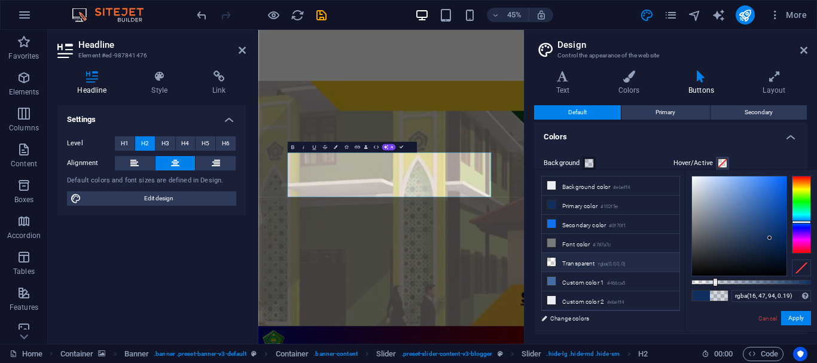
type input "rgba(0, 0, 0, 0)"
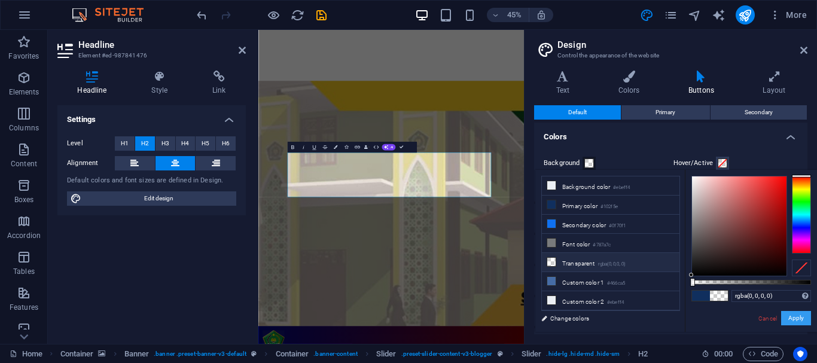
click at [799, 317] on button "Apply" at bounding box center [797, 318] width 30 height 14
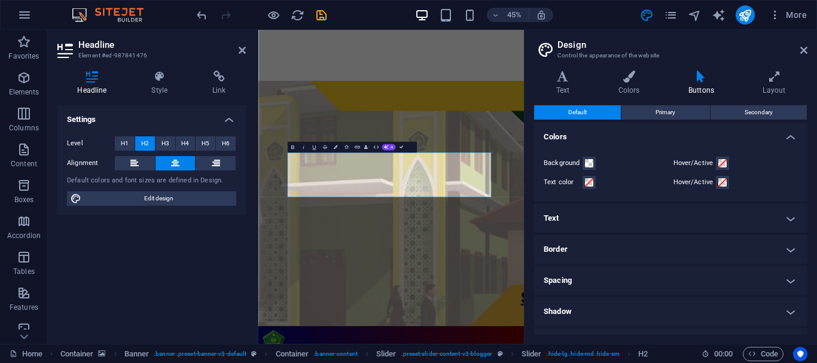
click at [787, 217] on h4 "Text" at bounding box center [670, 218] width 273 height 29
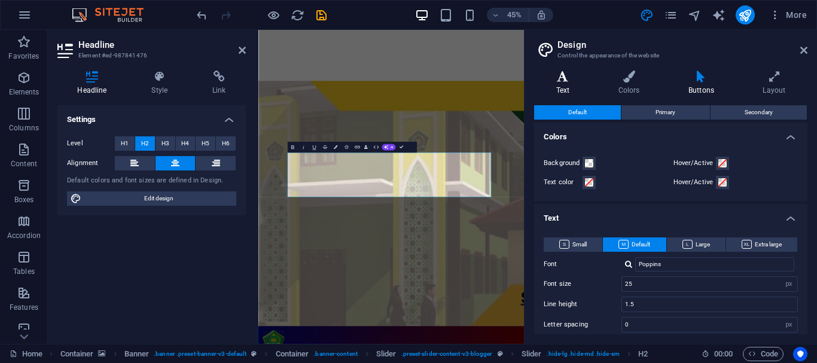
click at [561, 80] on icon at bounding box center [562, 77] width 57 height 12
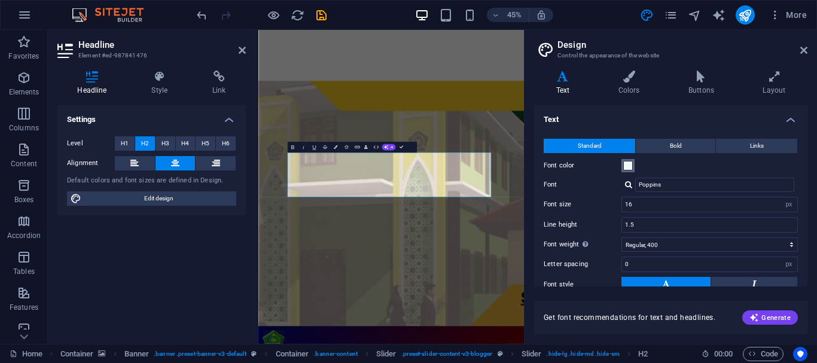
click at [630, 167] on span at bounding box center [629, 166] width 10 height 10
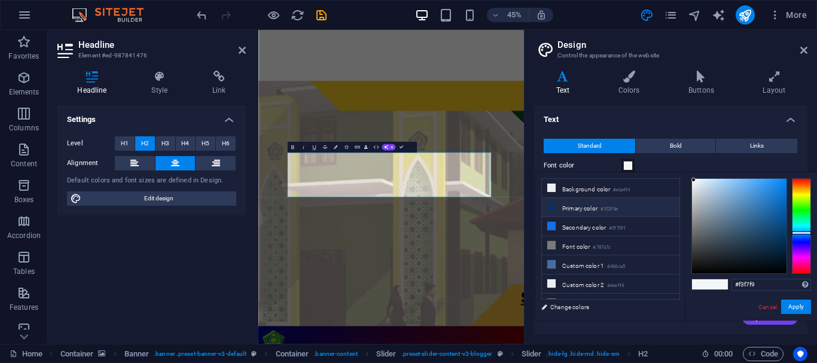
click at [552, 207] on icon at bounding box center [552, 207] width 8 height 8
type input "#102f5e"
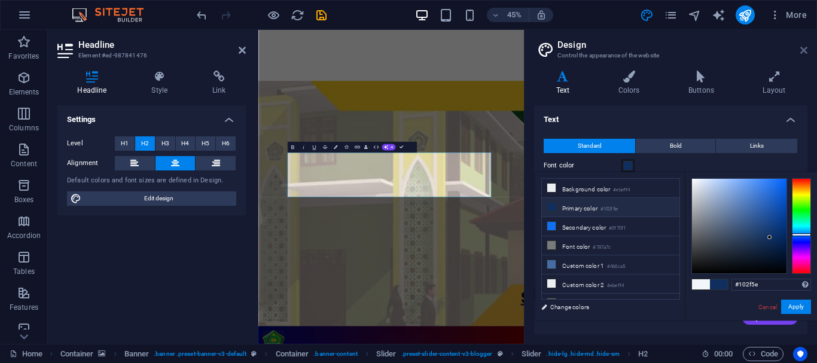
click at [804, 45] on icon at bounding box center [804, 50] width 7 height 10
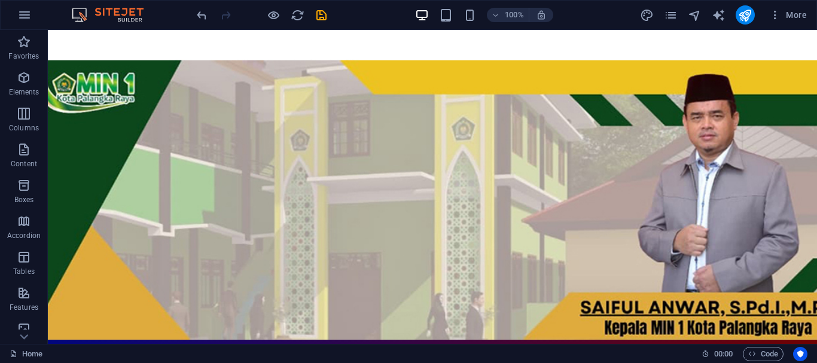
scroll to position [72, 0]
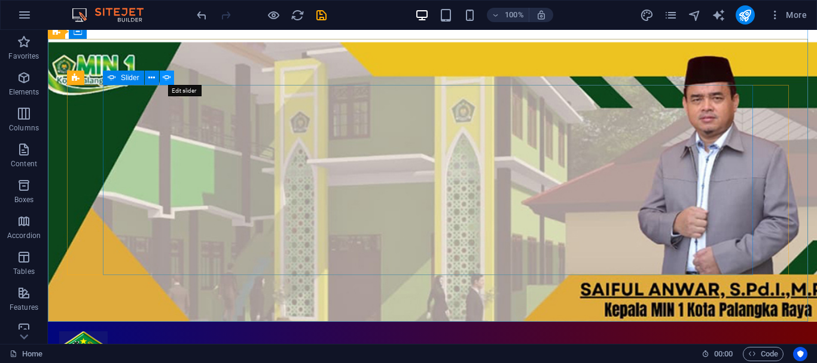
click at [166, 78] on icon at bounding box center [167, 78] width 8 height 13
select select "ms"
select select "s"
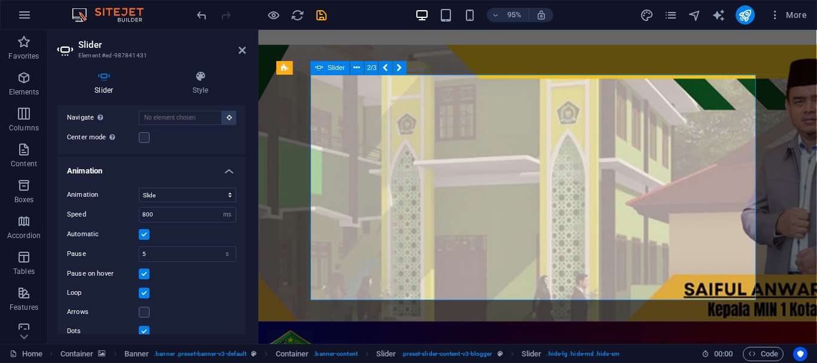
scroll to position [327, 0]
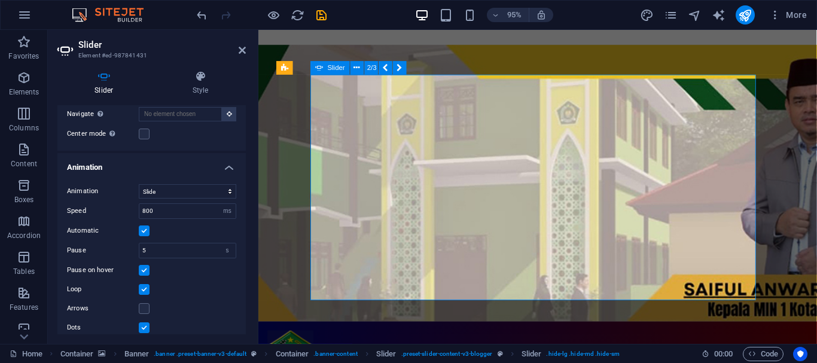
click at [144, 284] on label at bounding box center [144, 289] width 11 height 11
click at [0, 0] on input "Loop" at bounding box center [0, 0] width 0 height 0
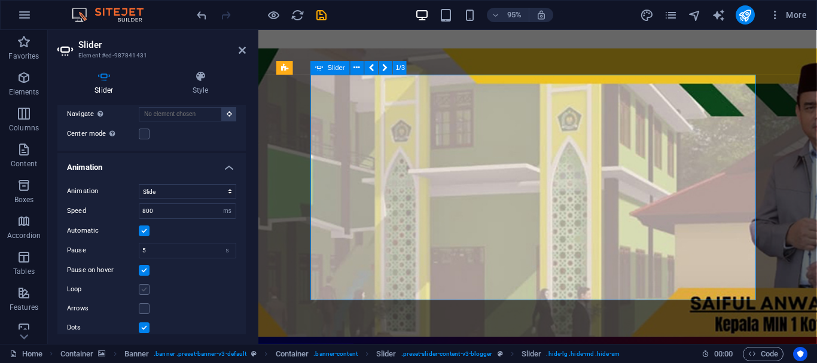
click at [144, 284] on label at bounding box center [144, 289] width 11 height 11
click at [0, 0] on input "Loop" at bounding box center [0, 0] width 0 height 0
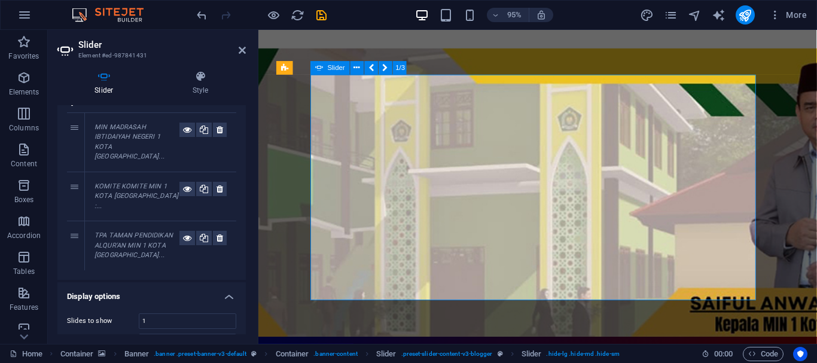
scroll to position [0, 0]
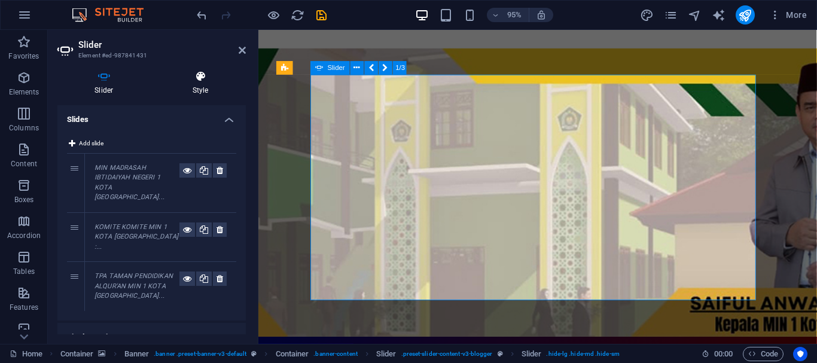
click at [199, 80] on icon at bounding box center [201, 77] width 90 height 12
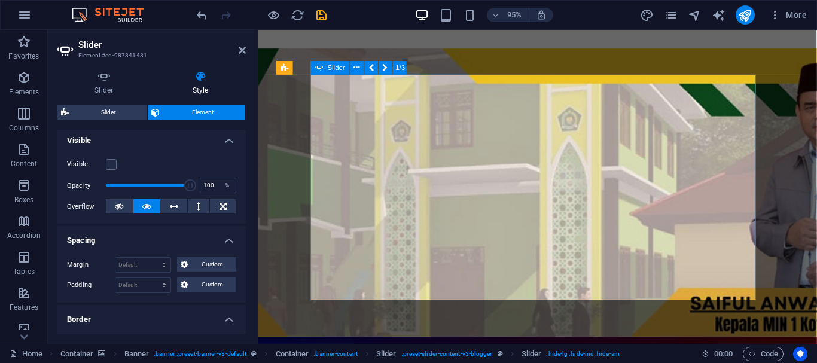
scroll to position [134, 0]
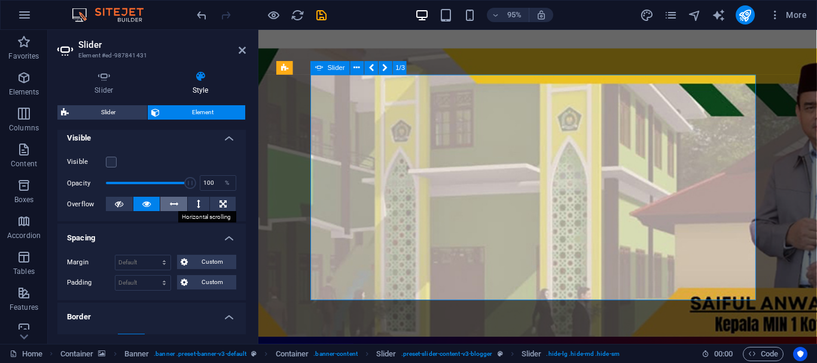
click at [171, 204] on icon at bounding box center [174, 204] width 8 height 14
click at [197, 202] on icon at bounding box center [199, 204] width 4 height 14
click at [118, 203] on icon at bounding box center [119, 204] width 8 height 14
click at [146, 205] on icon at bounding box center [146, 204] width 8 height 14
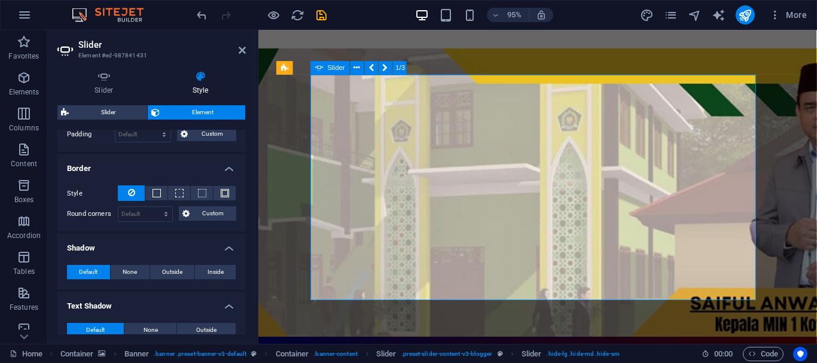
scroll to position [287, 0]
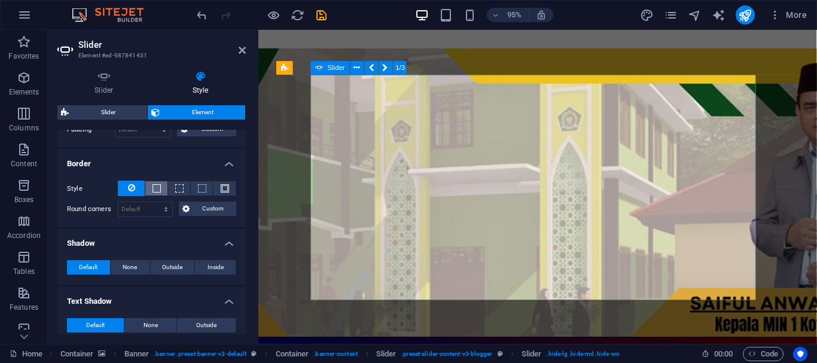
click at [150, 189] on button at bounding box center [156, 188] width 22 height 14
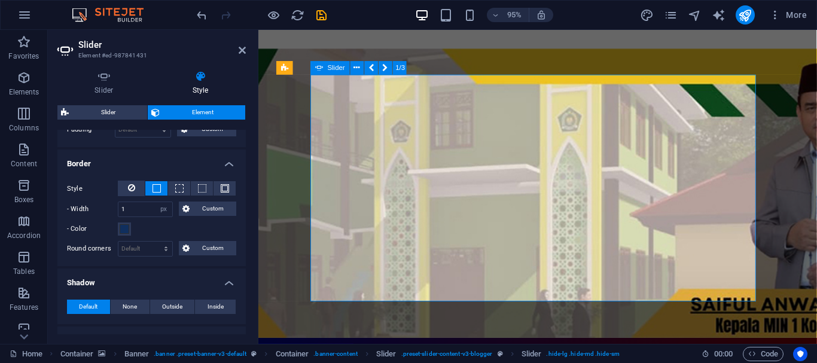
click at [150, 189] on button at bounding box center [156, 188] width 22 height 14
click at [132, 188] on icon at bounding box center [131, 188] width 7 height 14
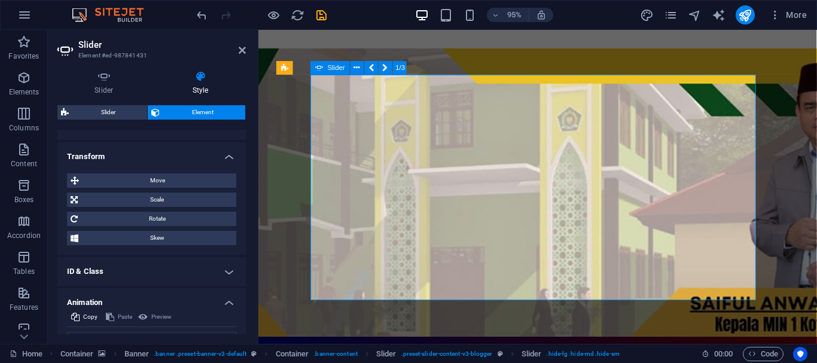
scroll to position [616, 0]
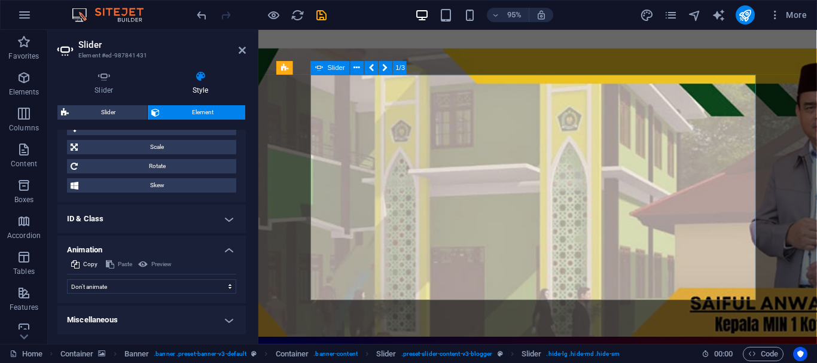
click at [226, 322] on h4 "Miscellaneous" at bounding box center [151, 320] width 188 height 29
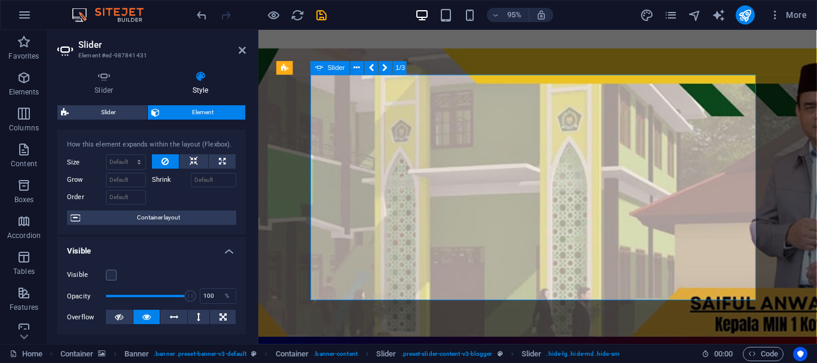
scroll to position [0, 0]
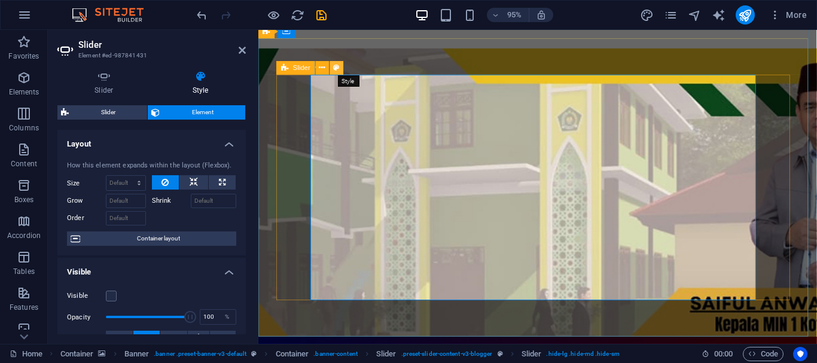
click at [337, 69] on icon at bounding box center [337, 68] width 6 height 12
select select "rem"
select select "px"
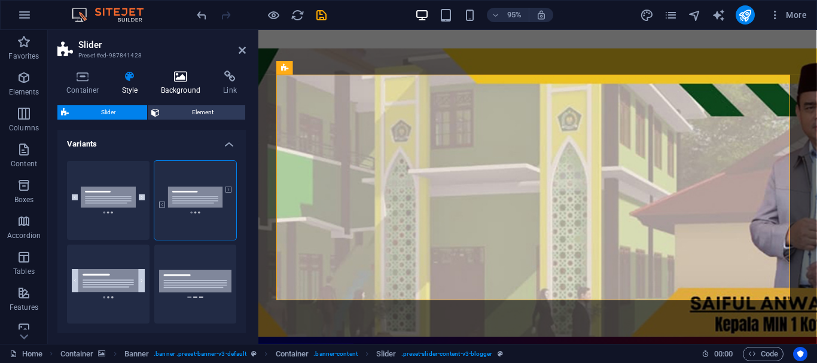
click at [184, 83] on h4 "Background" at bounding box center [183, 83] width 63 height 25
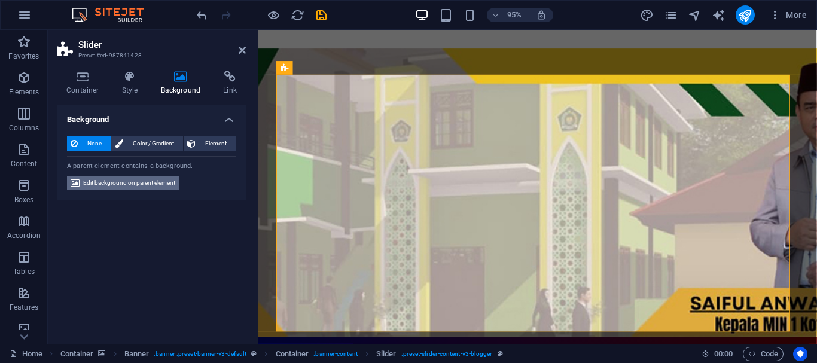
click at [110, 182] on span "Edit background on parent element" at bounding box center [129, 183] width 92 height 14
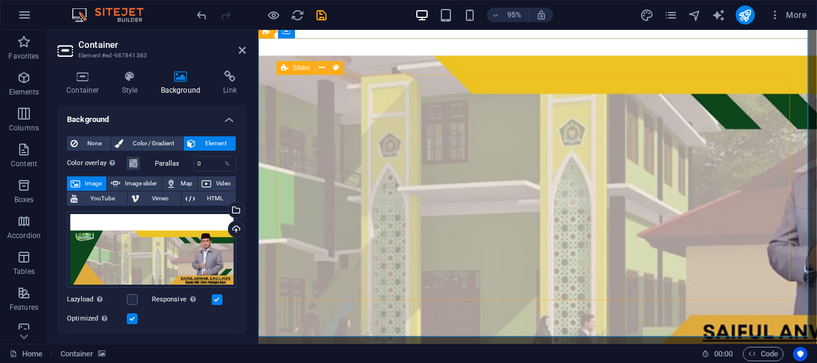
click at [288, 67] on icon at bounding box center [284, 68] width 7 height 14
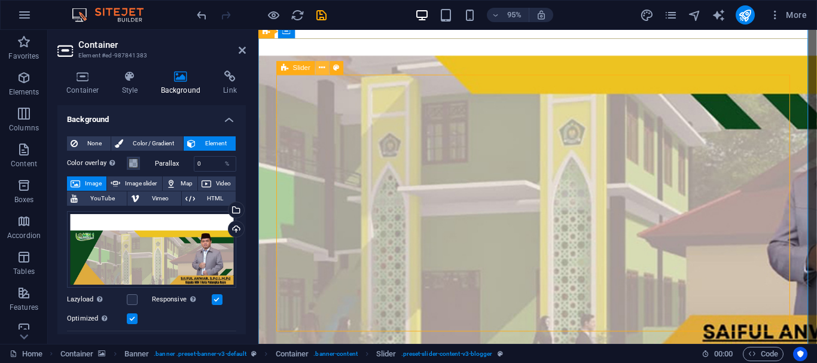
click at [324, 68] on icon at bounding box center [323, 68] width 6 height 12
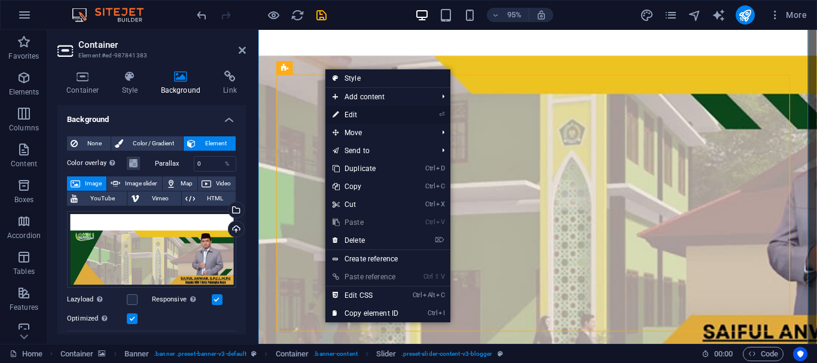
click at [354, 114] on link "⏎ Edit" at bounding box center [366, 115] width 80 height 18
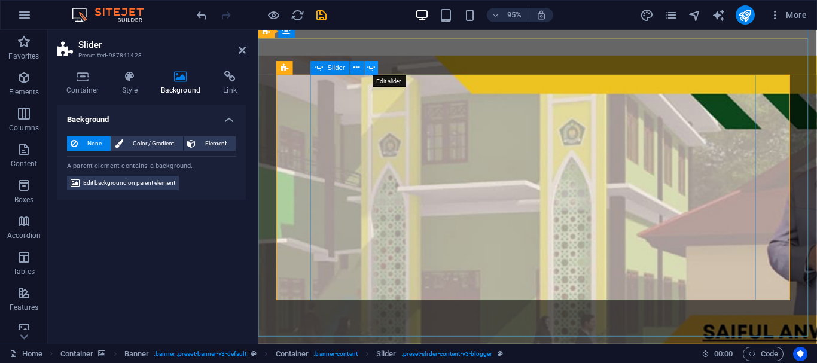
click at [370, 66] on icon at bounding box center [371, 68] width 8 height 12
select select "ms"
select select "s"
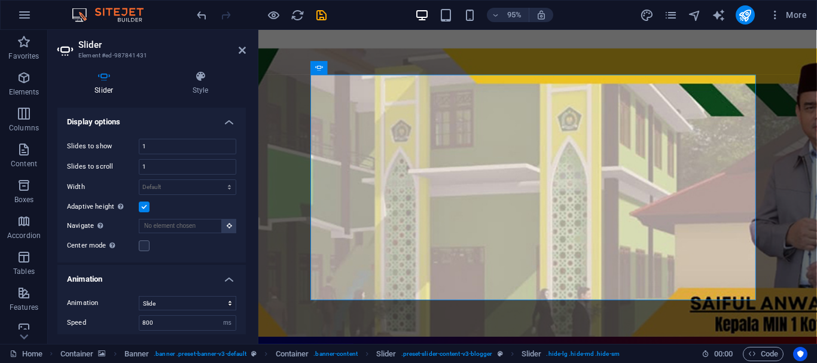
scroll to position [224, 0]
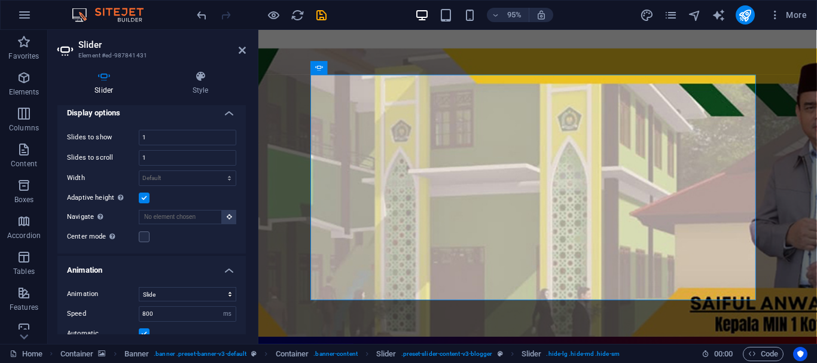
click at [144, 193] on label at bounding box center [144, 198] width 11 height 11
click at [0, 0] on input "Adaptive height Automatically adjust the height for single slide horizontal sli…" at bounding box center [0, 0] width 0 height 0
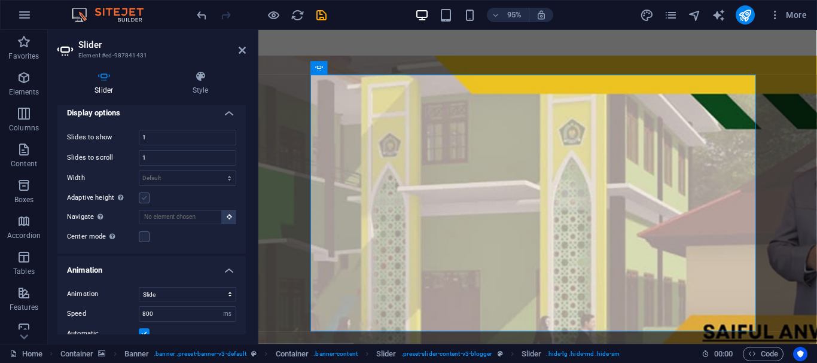
click at [144, 193] on label at bounding box center [144, 198] width 11 height 11
click at [0, 0] on input "Adaptive height Automatically adjust the height for single slide horizontal sli…" at bounding box center [0, 0] width 0 height 0
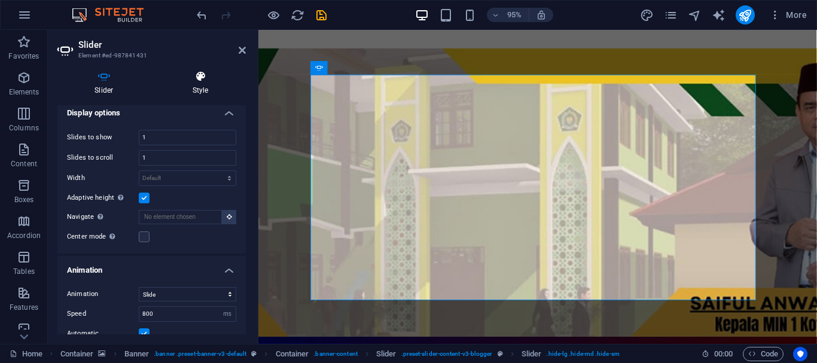
click at [203, 79] on icon at bounding box center [201, 77] width 90 height 12
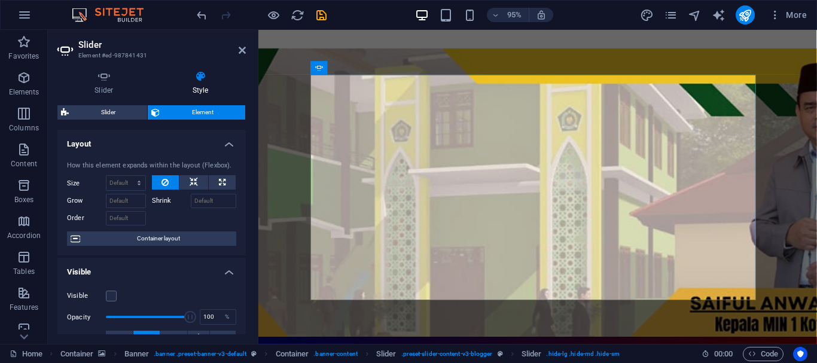
click at [245, 150] on div "Layout How this element expands within the layout (Flexbox). Size Default auto …" at bounding box center [151, 232] width 188 height 205
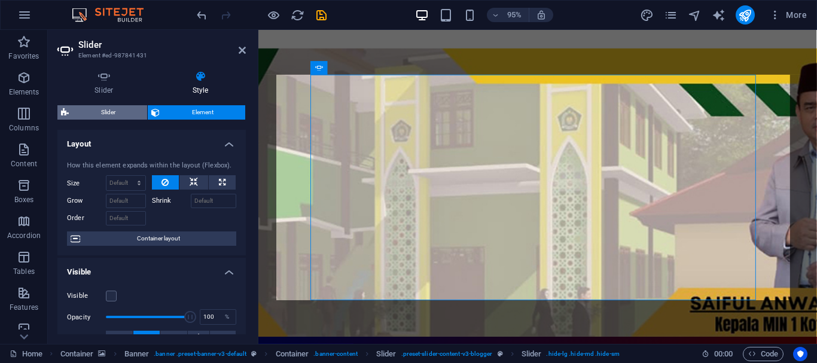
click at [113, 106] on span "Slider" at bounding box center [107, 112] width 71 height 14
select select "rem"
select select "px"
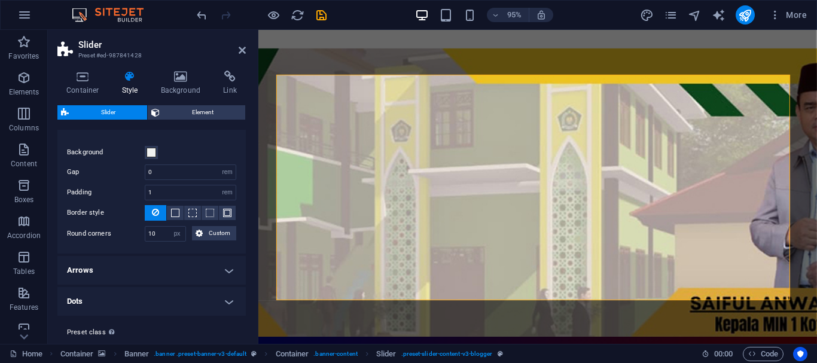
scroll to position [226, 0]
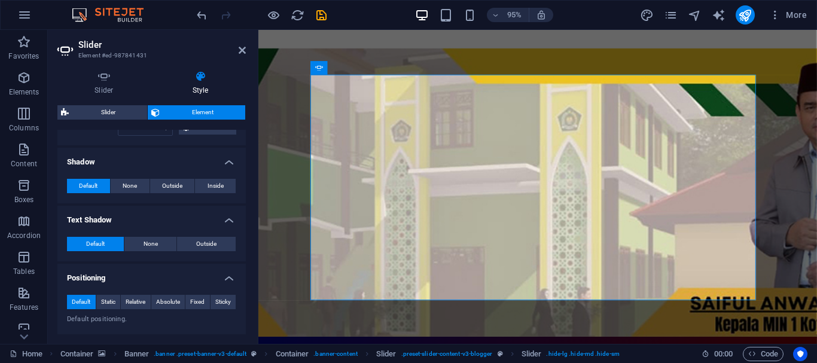
scroll to position [371, 0]
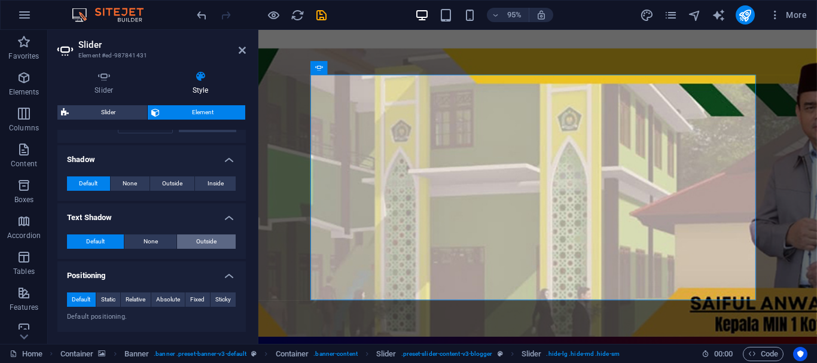
click at [200, 244] on span "Outside" at bounding box center [206, 242] width 20 height 14
type input "2"
type input "4"
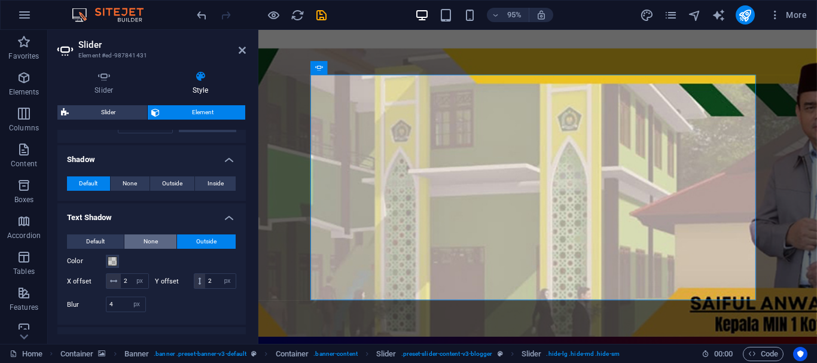
click at [150, 242] on span "None" at bounding box center [151, 242] width 14 height 14
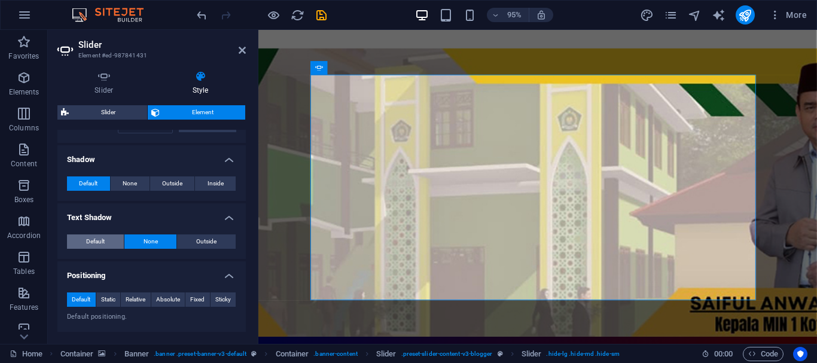
click at [97, 241] on span "Default" at bounding box center [95, 242] width 19 height 14
click at [217, 236] on button "Outside" at bounding box center [206, 242] width 59 height 14
type input "2"
type input "4"
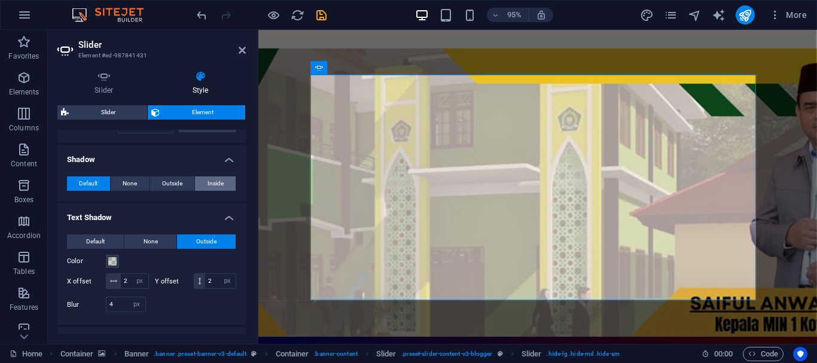
click at [216, 184] on span "Inside" at bounding box center [216, 184] width 16 height 14
type input "2"
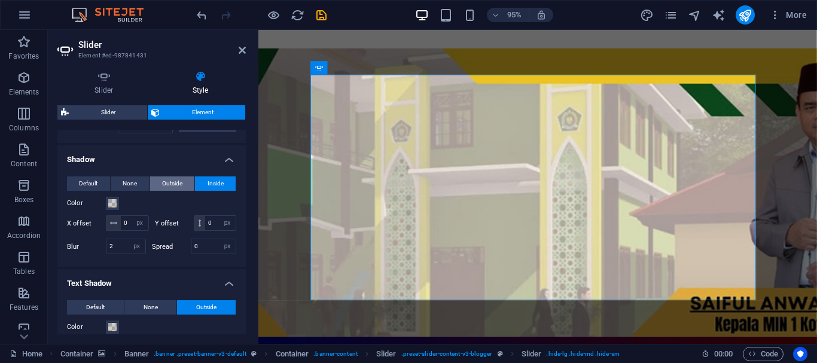
click at [162, 183] on span "Outside" at bounding box center [172, 184] width 20 height 14
click at [133, 183] on span "None" at bounding box center [130, 184] width 14 height 14
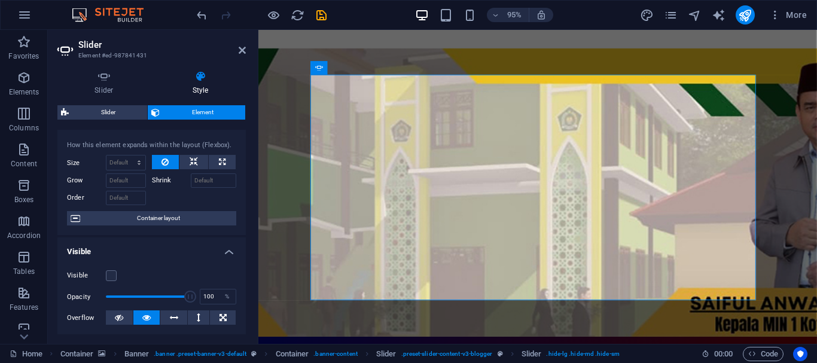
scroll to position [0, 0]
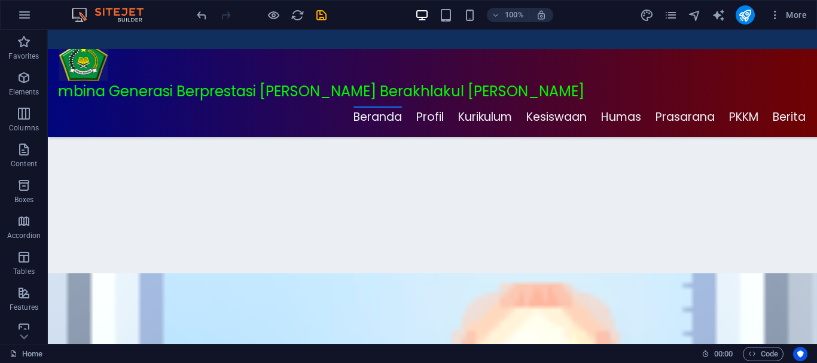
scroll to position [517, 0]
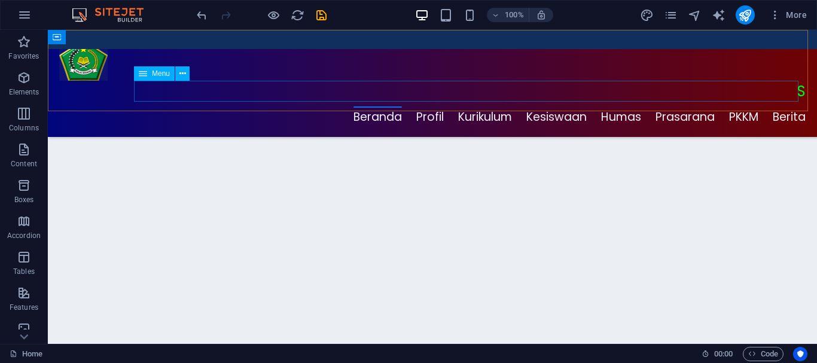
click at [416, 107] on nav "Beranda Profil Profil 02 Profil 03 Profil 01 Kurikulum Kurikulum 1 Kurikulum 3 …" at bounding box center [471, 117] width 670 height 21
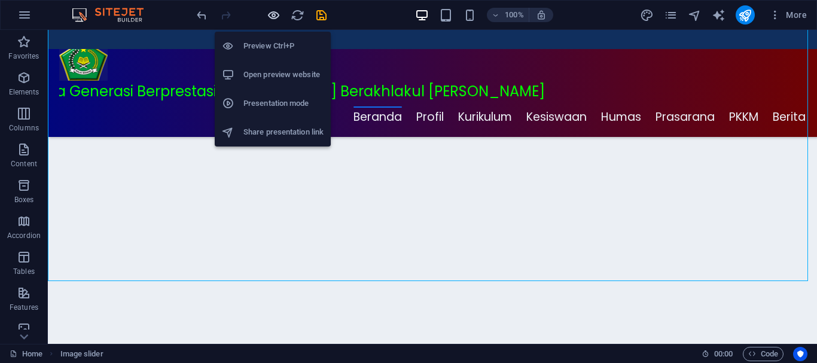
click at [275, 18] on icon "button" at bounding box center [274, 15] width 14 height 14
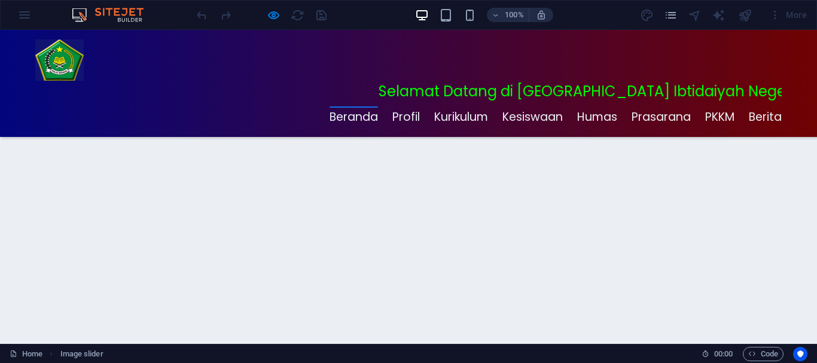
scroll to position [11, 0]
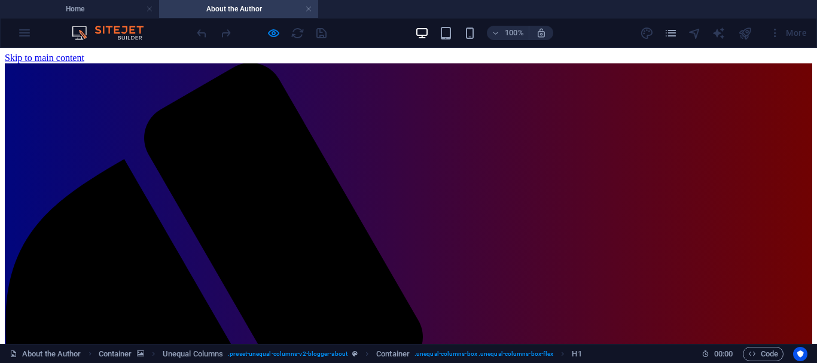
scroll to position [0, 0]
